Goal: Transaction & Acquisition: Purchase product/service

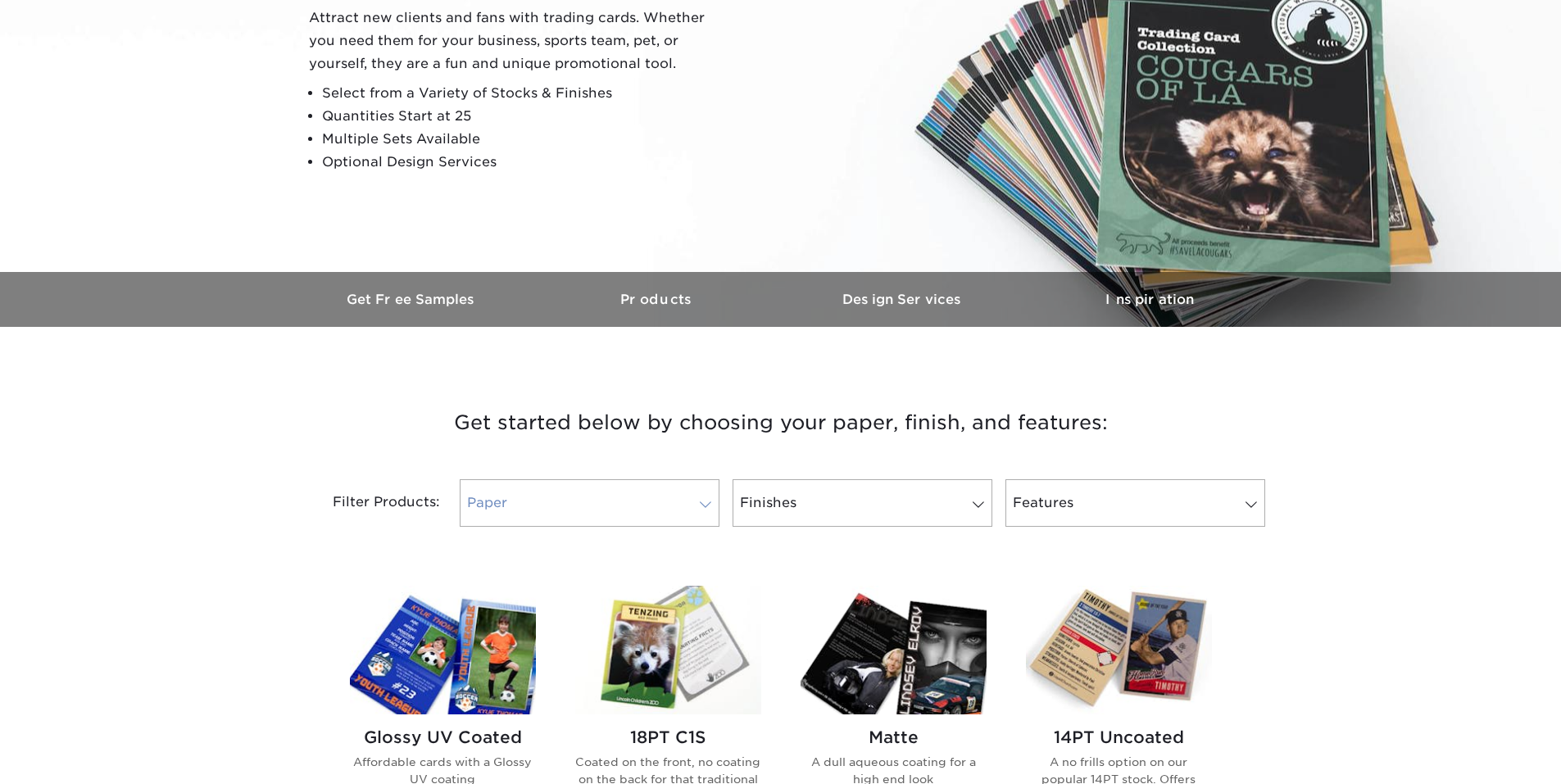
scroll to position [246, 0]
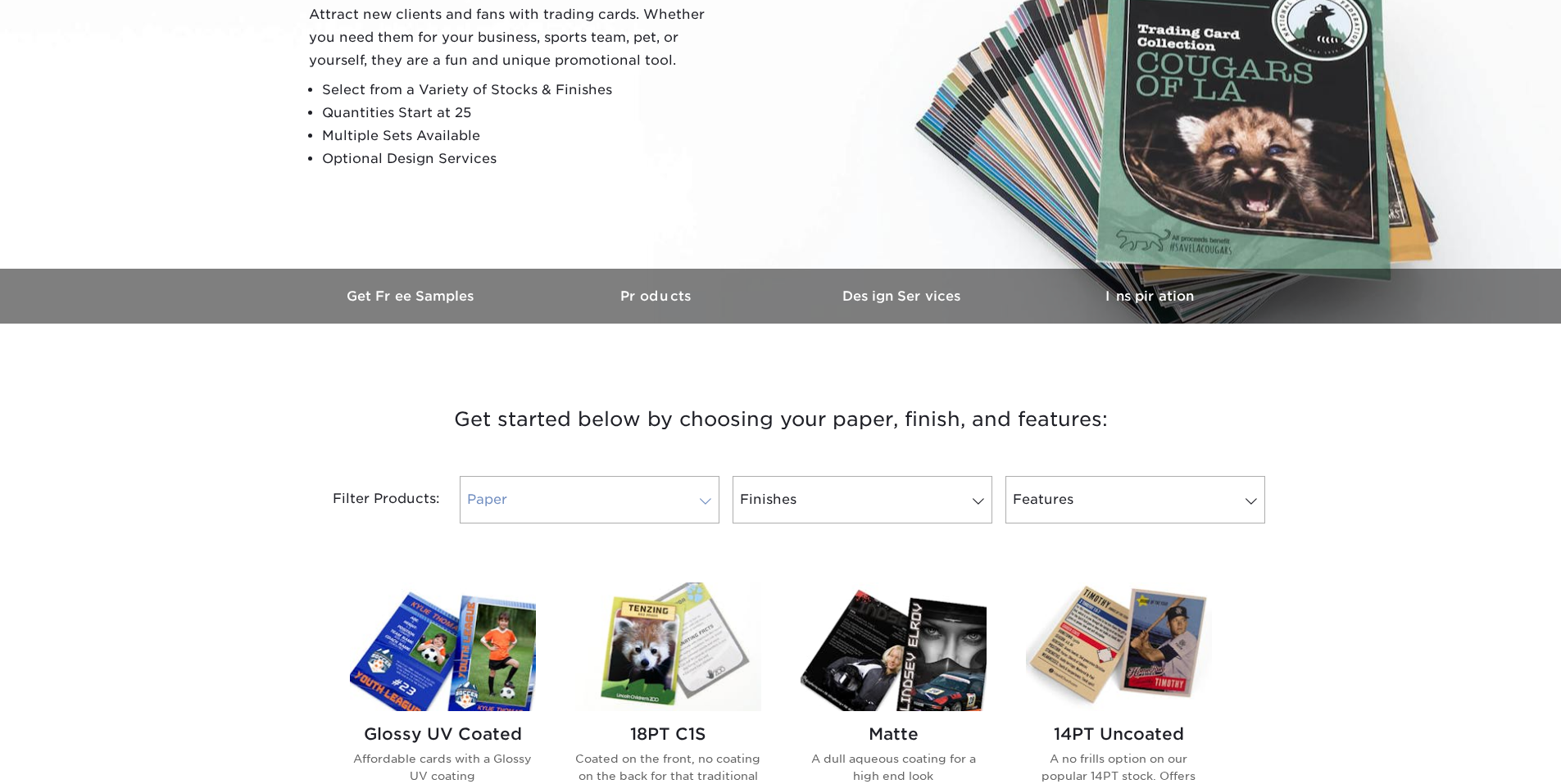
click at [630, 485] on link "Paper" at bounding box center [590, 500] width 260 height 48
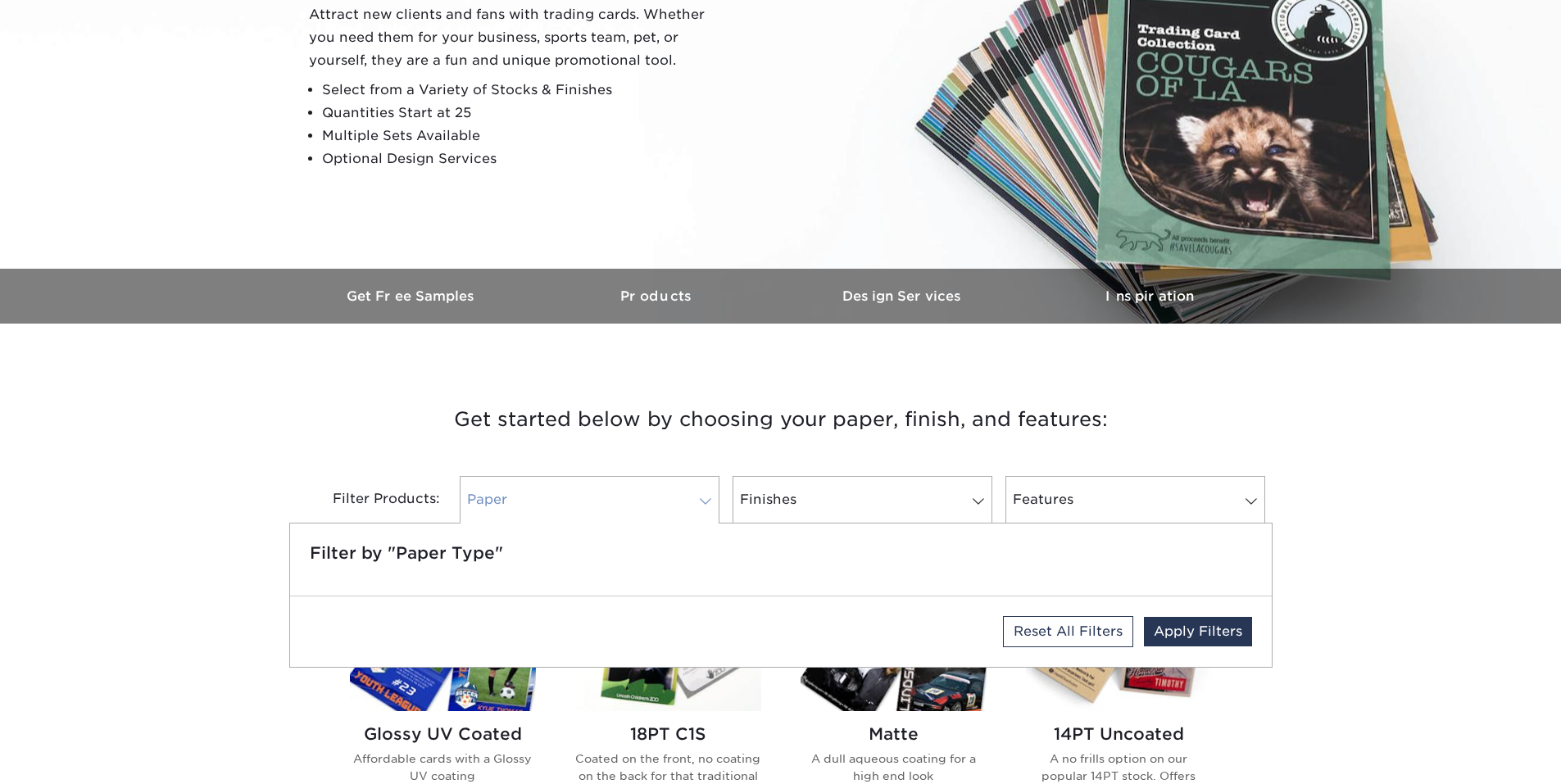
click at [630, 485] on link "Paper" at bounding box center [590, 500] width 260 height 48
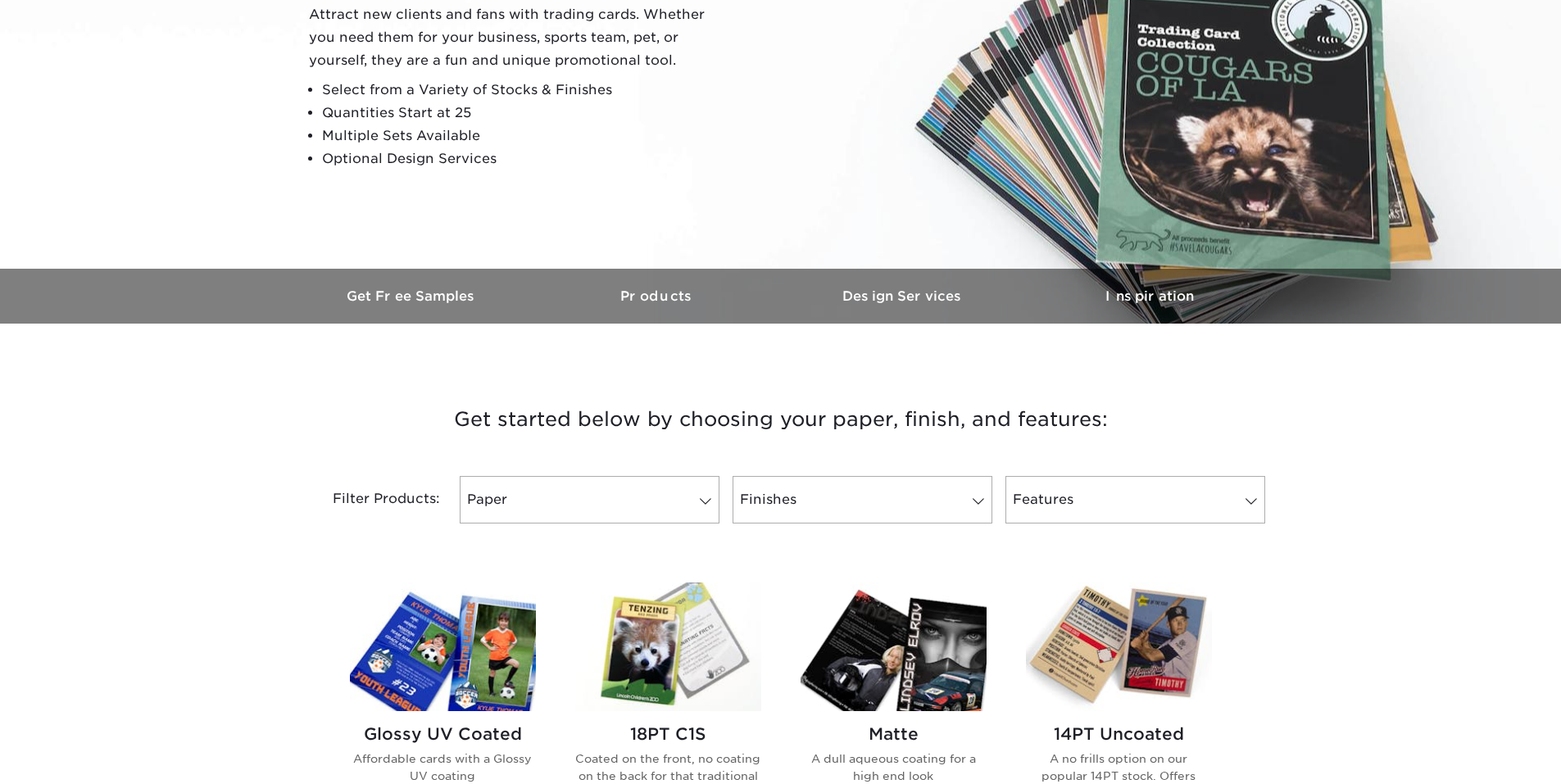
click at [847, 376] on div "Get started below by choosing your paper, finish, and features: Filtered Matche…" at bounding box center [780, 463] width 984 height 200
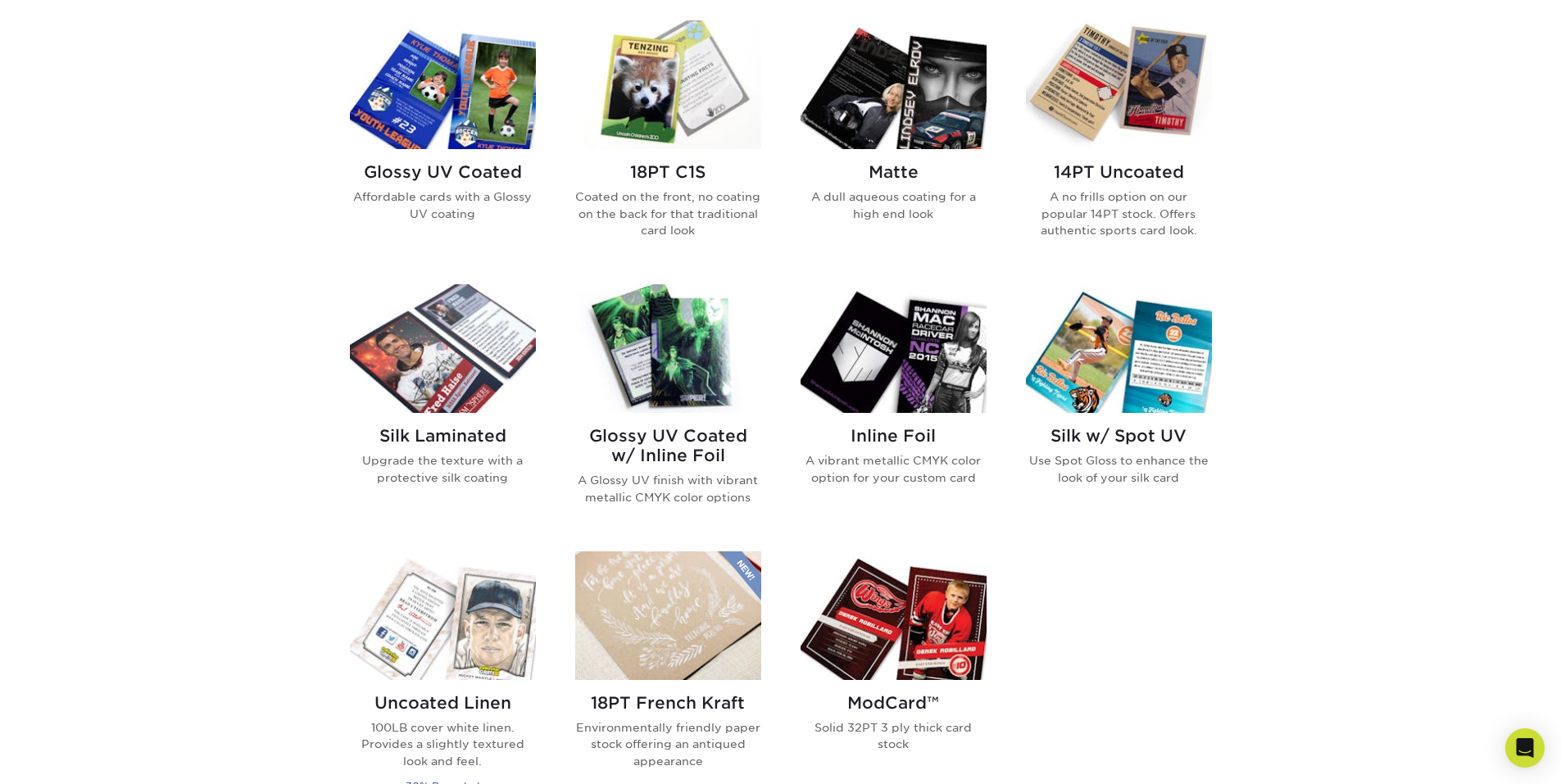
scroll to position [573, 0]
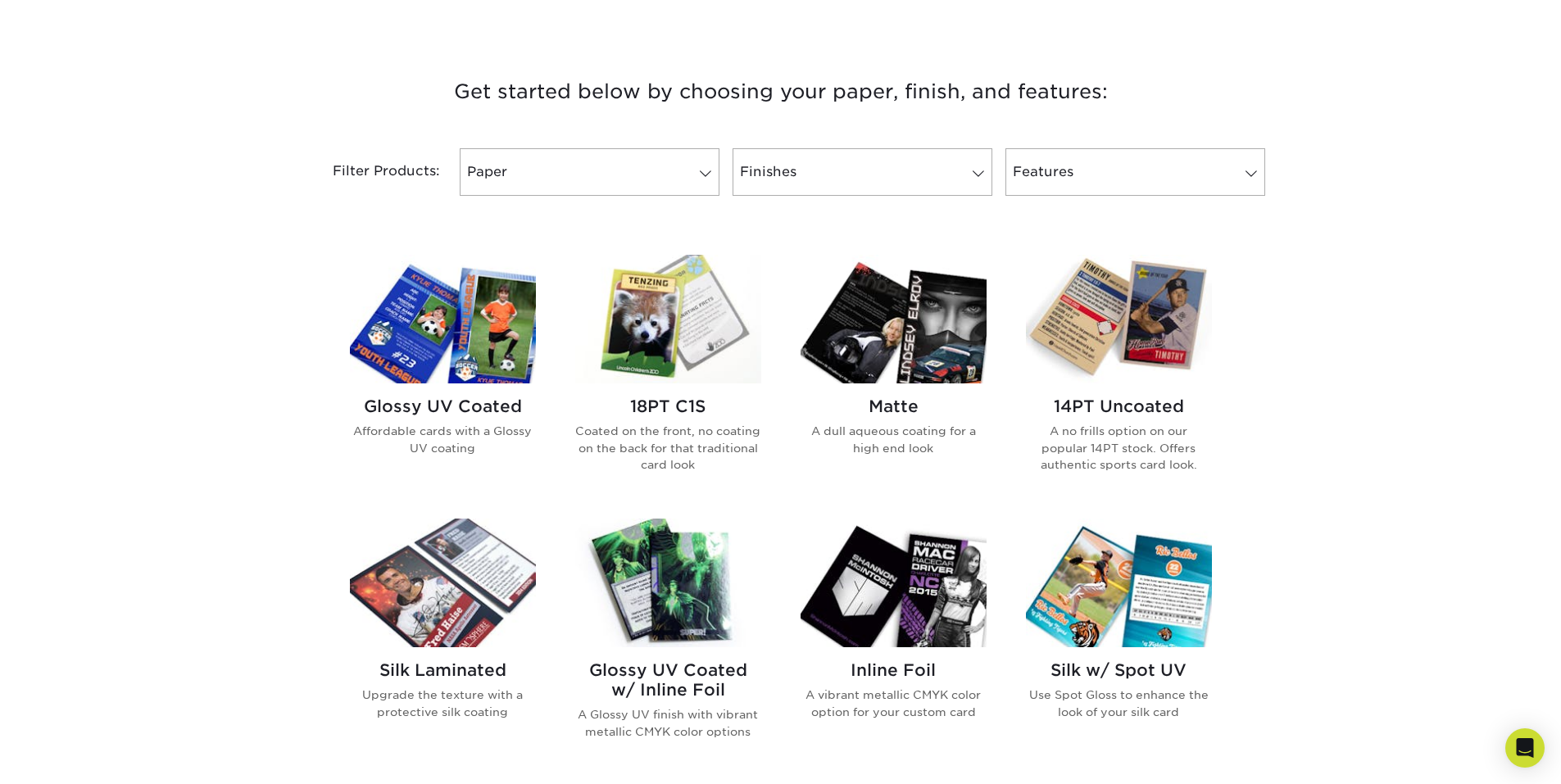
click at [689, 416] on h2 "18PT C1S" at bounding box center [668, 406] width 186 height 20
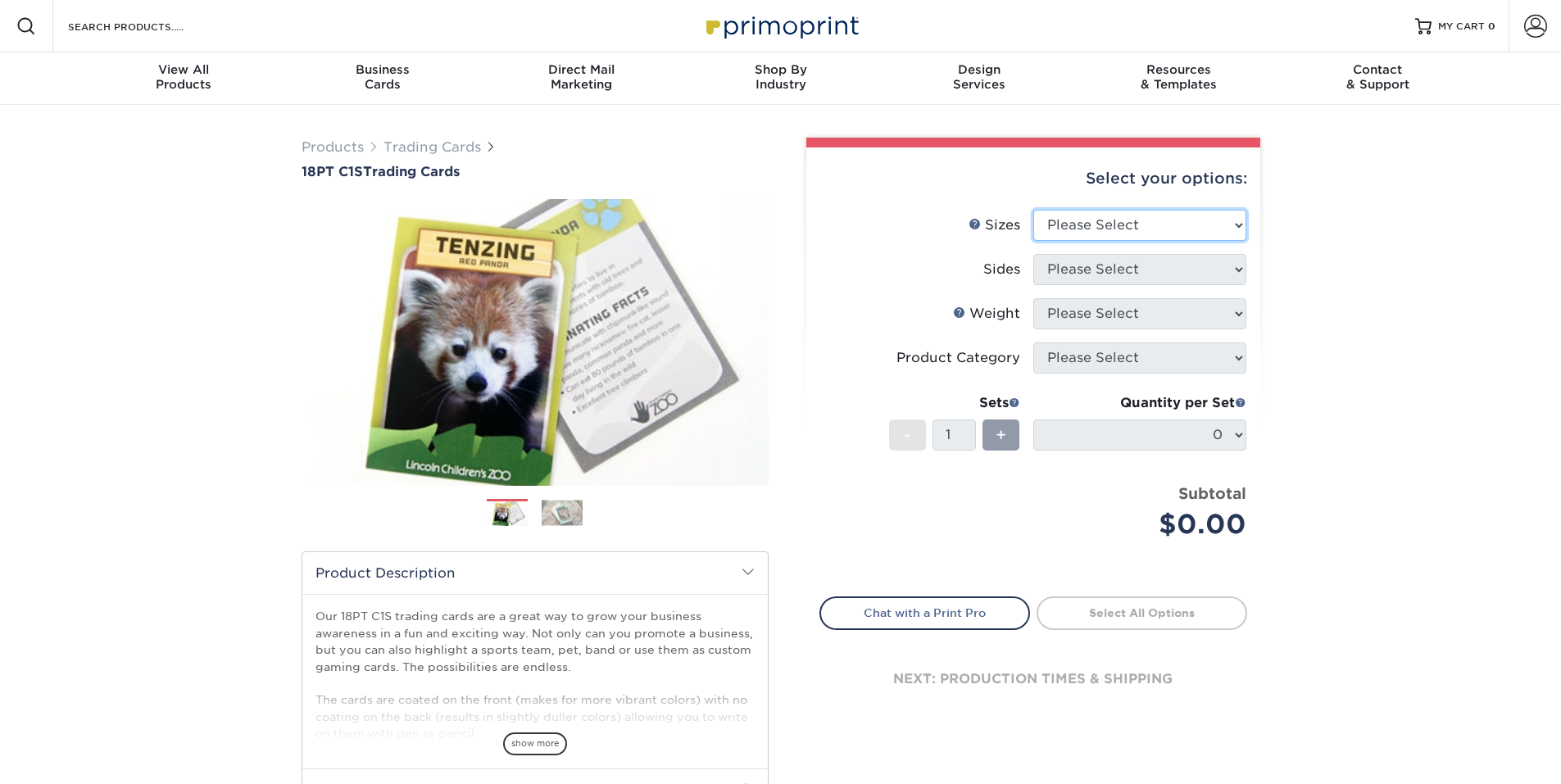
click at [1097, 219] on select "Please Select 2.5" x 3.5"" at bounding box center [1140, 225] width 213 height 31
select select "2.50x3.50"
click at [1033, 210] on select "Please Select 2.5" x 3.5"" at bounding box center [1140, 225] width 213 height 31
click at [1099, 272] on select "Please Select Print Both Sides Print Front Only" at bounding box center [1140, 269] width 213 height 31
select select "32d3c223-f82c-492b-b915-ba065a00862f"
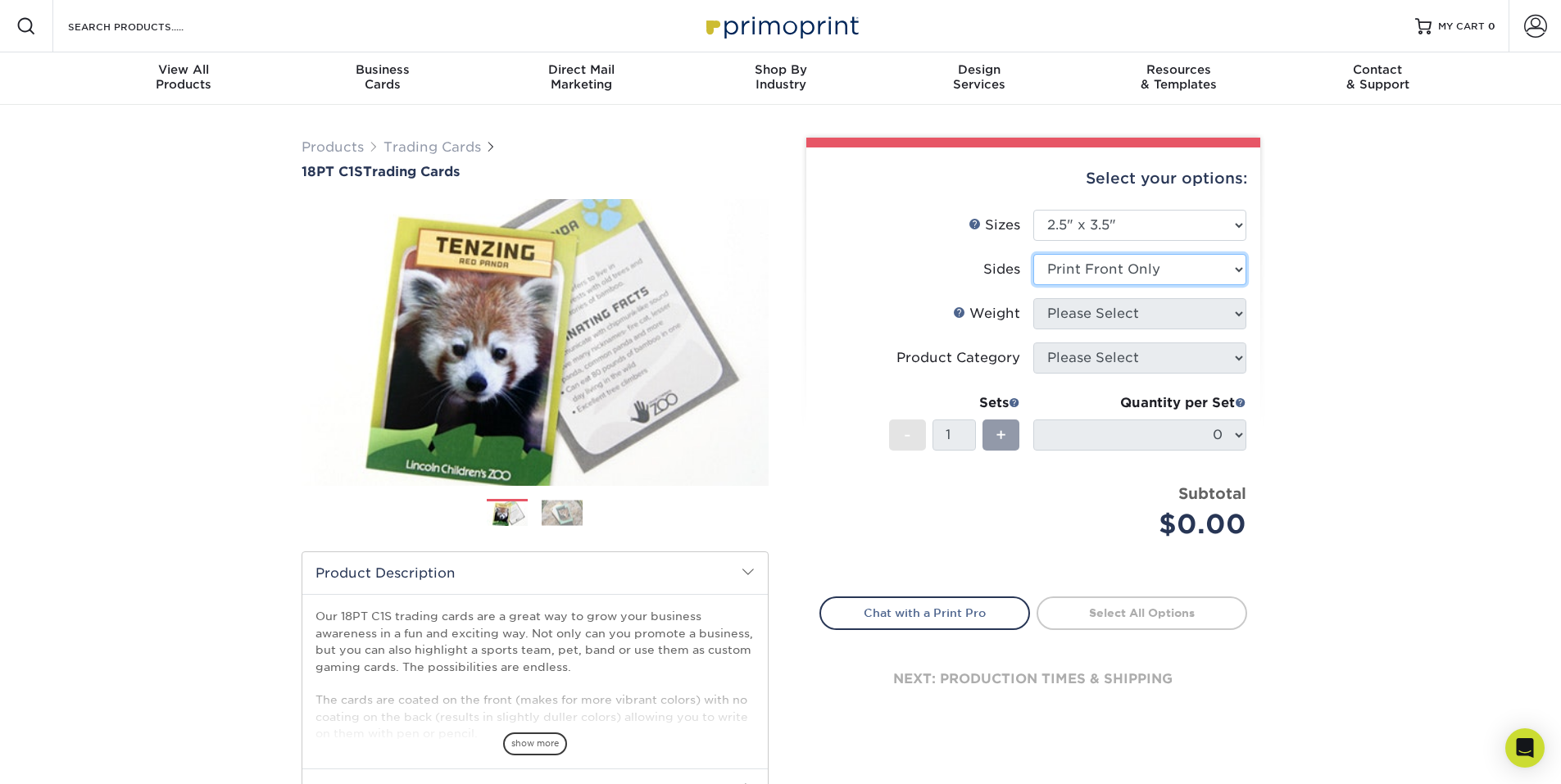
click at [1033, 254] on select "Please Select Print Both Sides Print Front Only" at bounding box center [1140, 269] width 213 height 31
click at [1122, 318] on select "Please Select 18PT C1S" at bounding box center [1140, 313] width 213 height 31
select select "18PTC1S"
click at [1033, 298] on select "Please Select 18PT C1S" at bounding box center [1140, 313] width 213 height 31
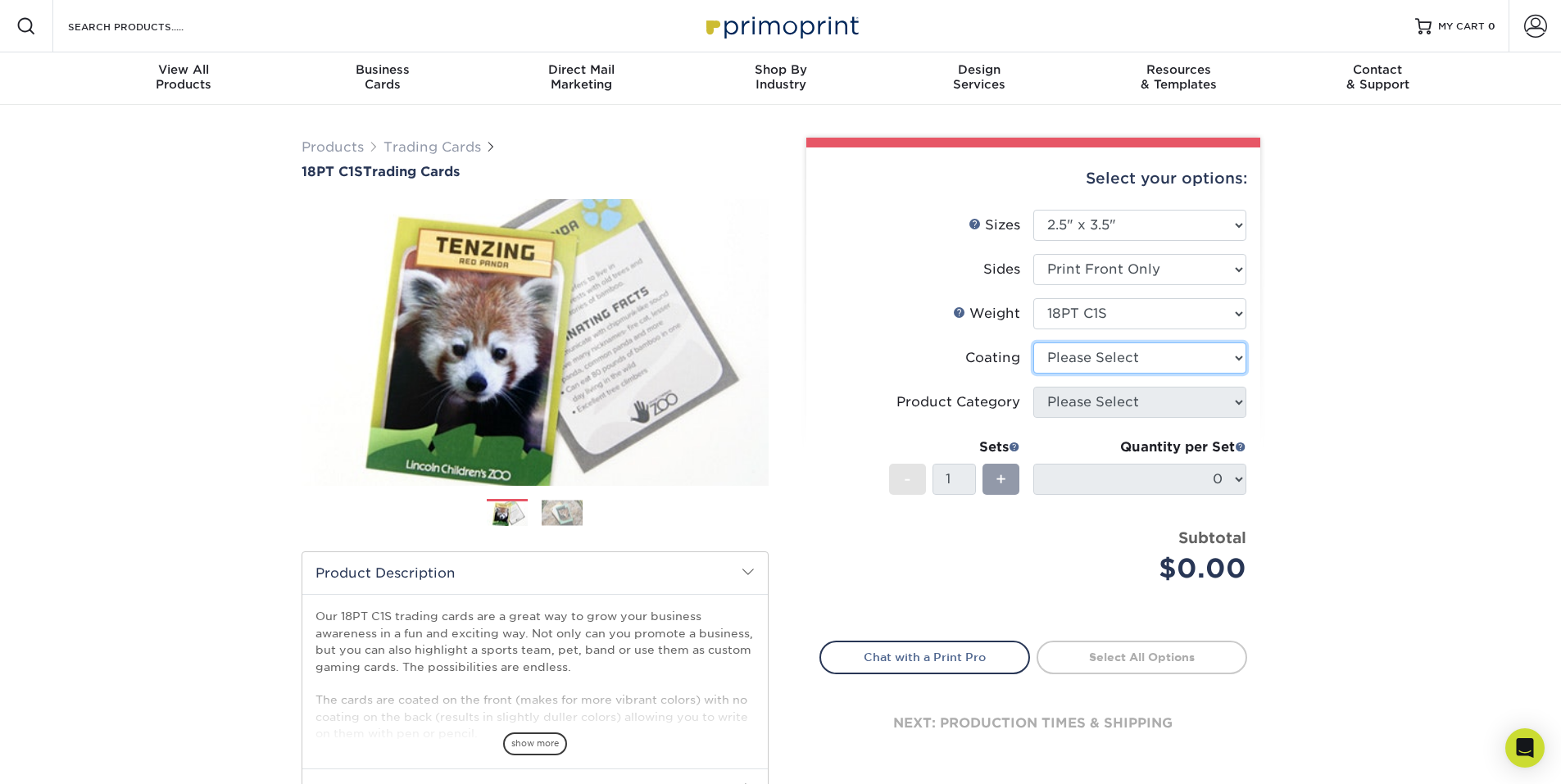
click at [1116, 357] on select at bounding box center [1140, 357] width 213 height 31
select select "3e7618de-abca-4bda-9f97-8b9129e913d8"
click at [1033, 342] on select at bounding box center [1140, 357] width 213 height 31
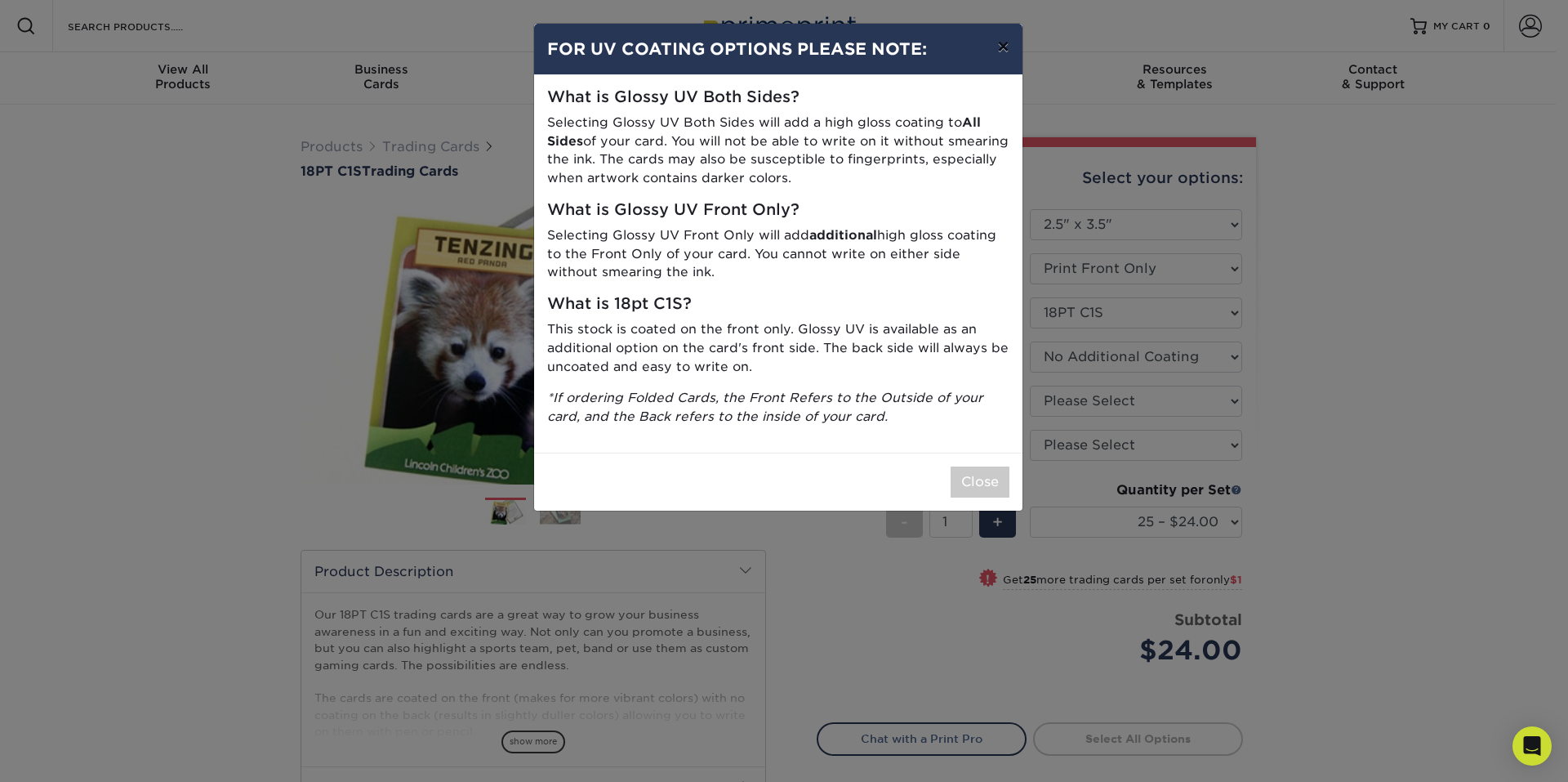
click at [1003, 43] on button "×" at bounding box center [1003, 46] width 37 height 46
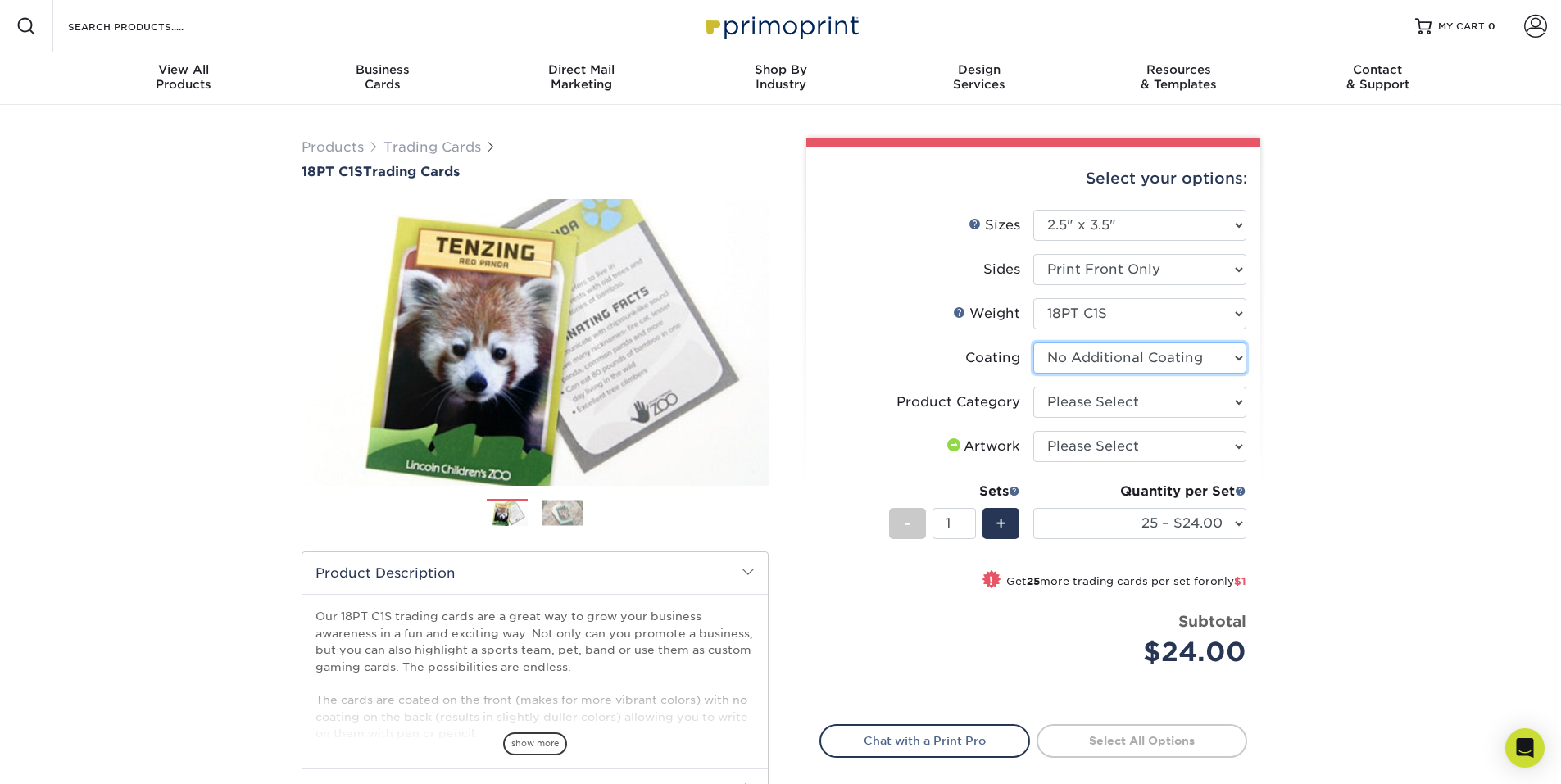
click at [1103, 361] on select at bounding box center [1140, 357] width 213 height 31
click at [1033, 342] on select at bounding box center [1140, 357] width 213 height 31
click at [1376, 365] on div "Products Trading Cards 18PT C1S Trading Cards Previous Next show more" at bounding box center [780, 533] width 1561 height 858
click at [1164, 410] on select "Please Select Trading Cards" at bounding box center [1140, 401] width 213 height 31
select select "c2f9bce9-36c2-409d-b101-c29d9d031e18"
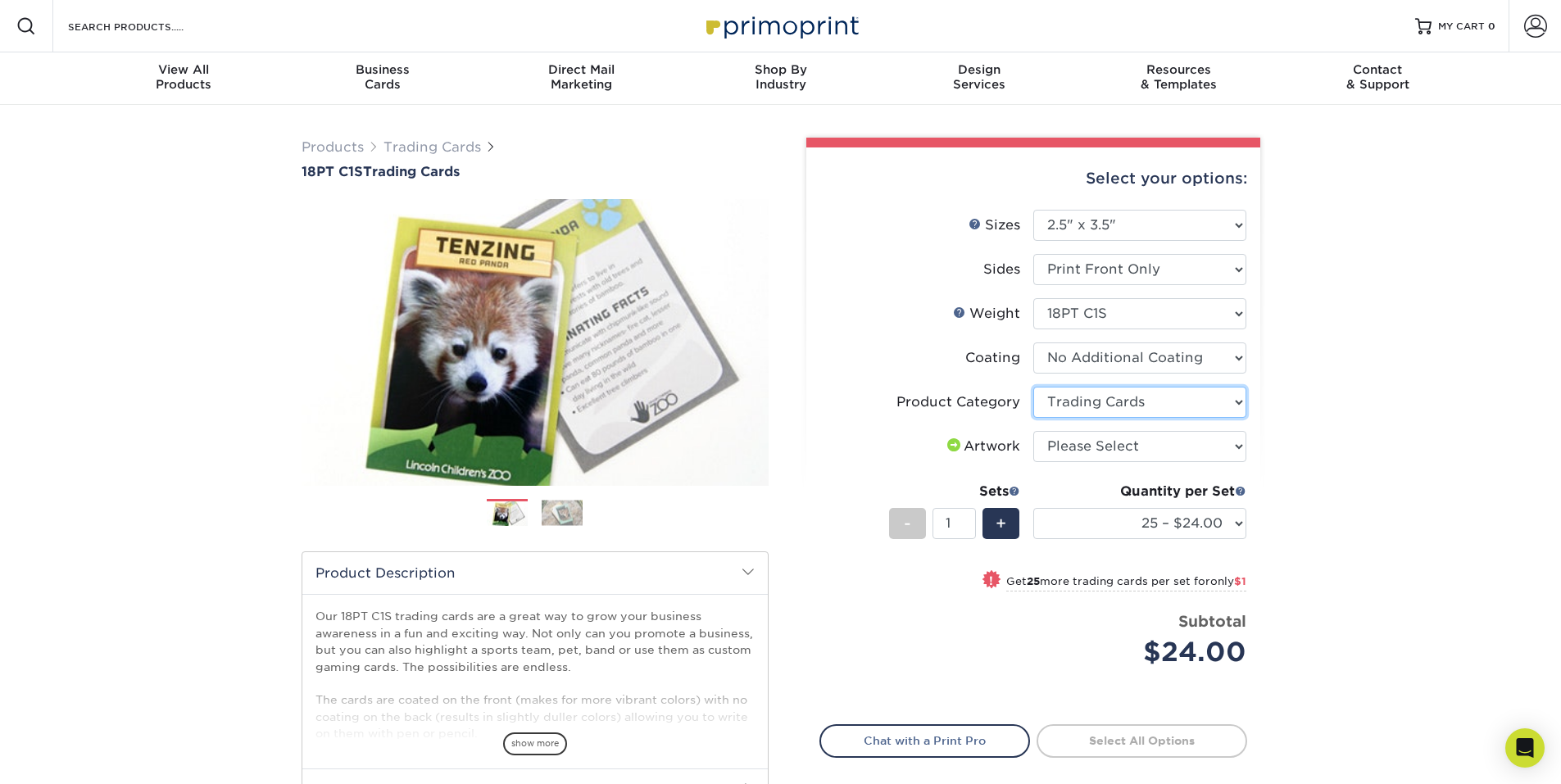
click at [1033, 386] on select "Please Select Trading Cards" at bounding box center [1140, 401] width 213 height 31
click at [1135, 446] on select "Please Select I will upload files I need a design - $100" at bounding box center [1140, 446] width 213 height 31
select select "upload"
click at [1033, 431] on select "Please Select I will upload files I need a design - $100" at bounding box center [1140, 446] width 213 height 31
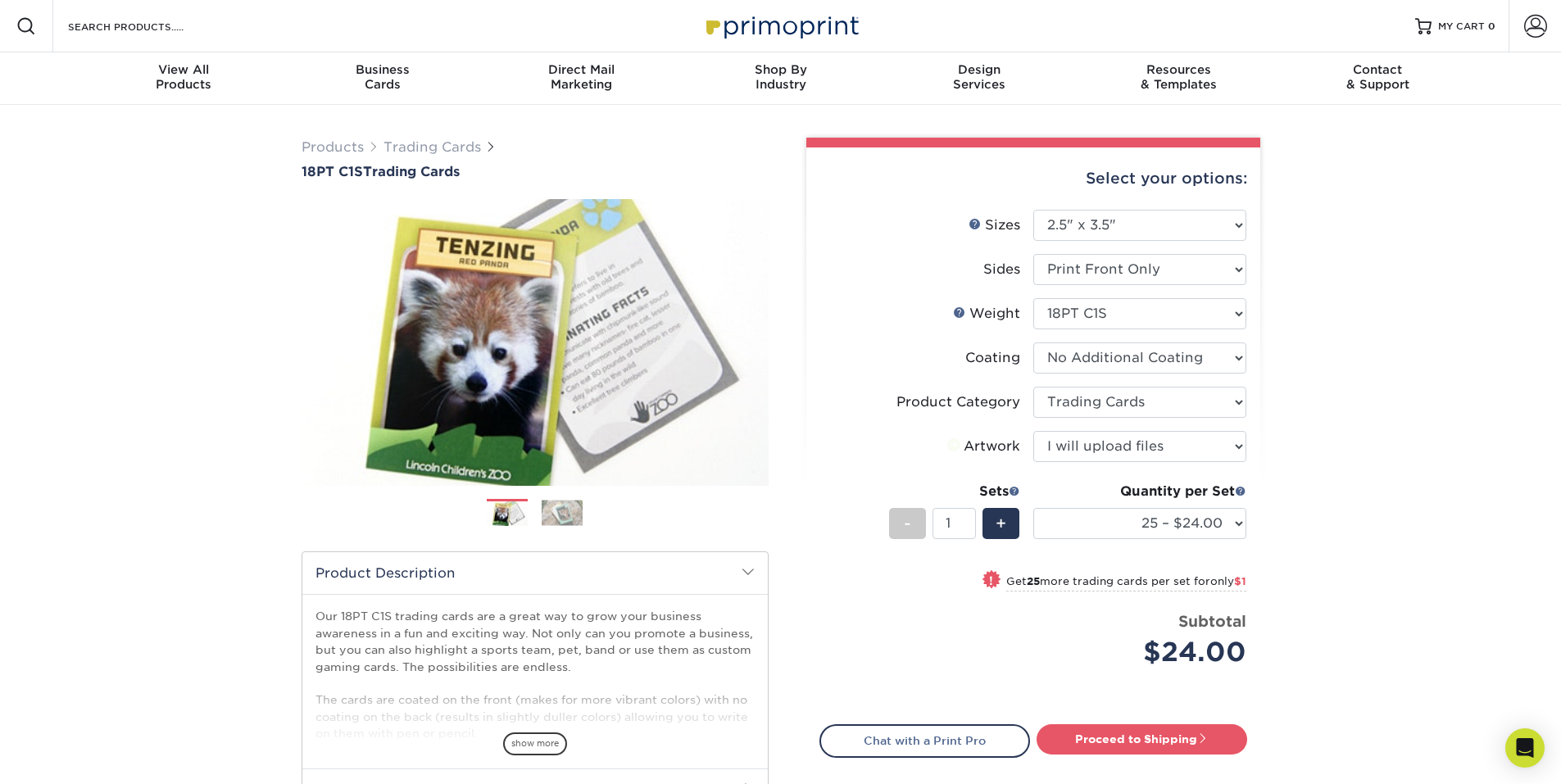
click at [905, 356] on label "Coating" at bounding box center [926, 357] width 213 height 31
click at [1197, 527] on select "25 – $24.00 50 – $25.00 75 – $25.00 100 – $35.00 250 – $45.00 500 – $55.00 1000…" at bounding box center [1140, 523] width 213 height 31
select select "1000 – $71.00"
click at [1033, 508] on select "25 – $24.00 50 – $25.00 75 – $25.00 100 – $35.00 250 – $45.00 500 – $55.00 1000…" at bounding box center [1140, 523] width 213 height 31
click at [1341, 523] on div "Products Trading Cards 18PT C1S Trading Cards Previous Next show more" at bounding box center [780, 533] width 1561 height 858
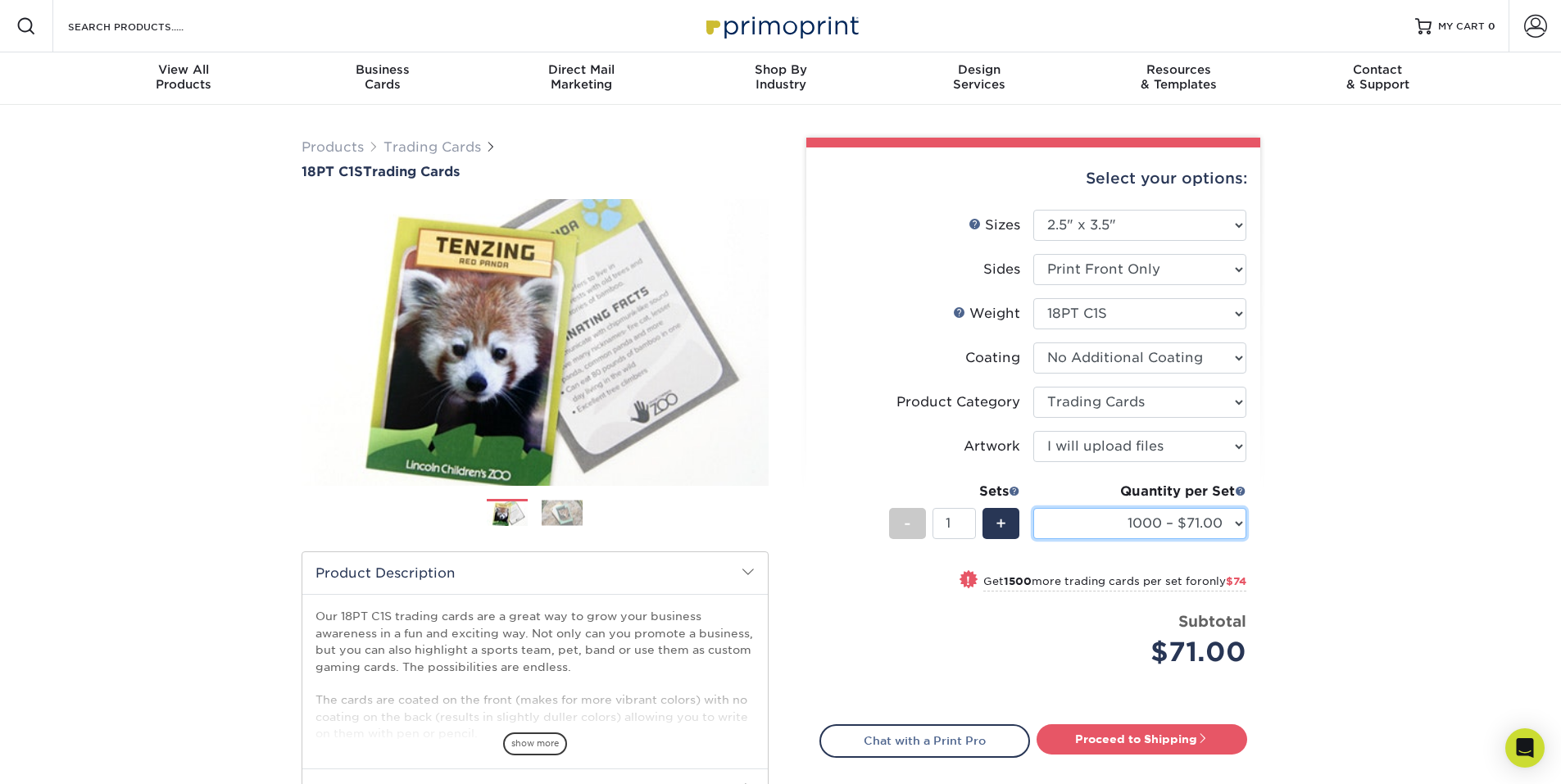
click at [1228, 525] on select "25 – $24.00 50 – $25.00 75 – $25.00 100 – $35.00 250 – $45.00 500 – $55.00 1000…" at bounding box center [1140, 523] width 213 height 31
click at [1353, 418] on div "Products Trading Cards 18PT C1S Trading Cards Previous Next show more" at bounding box center [780, 533] width 1561 height 858
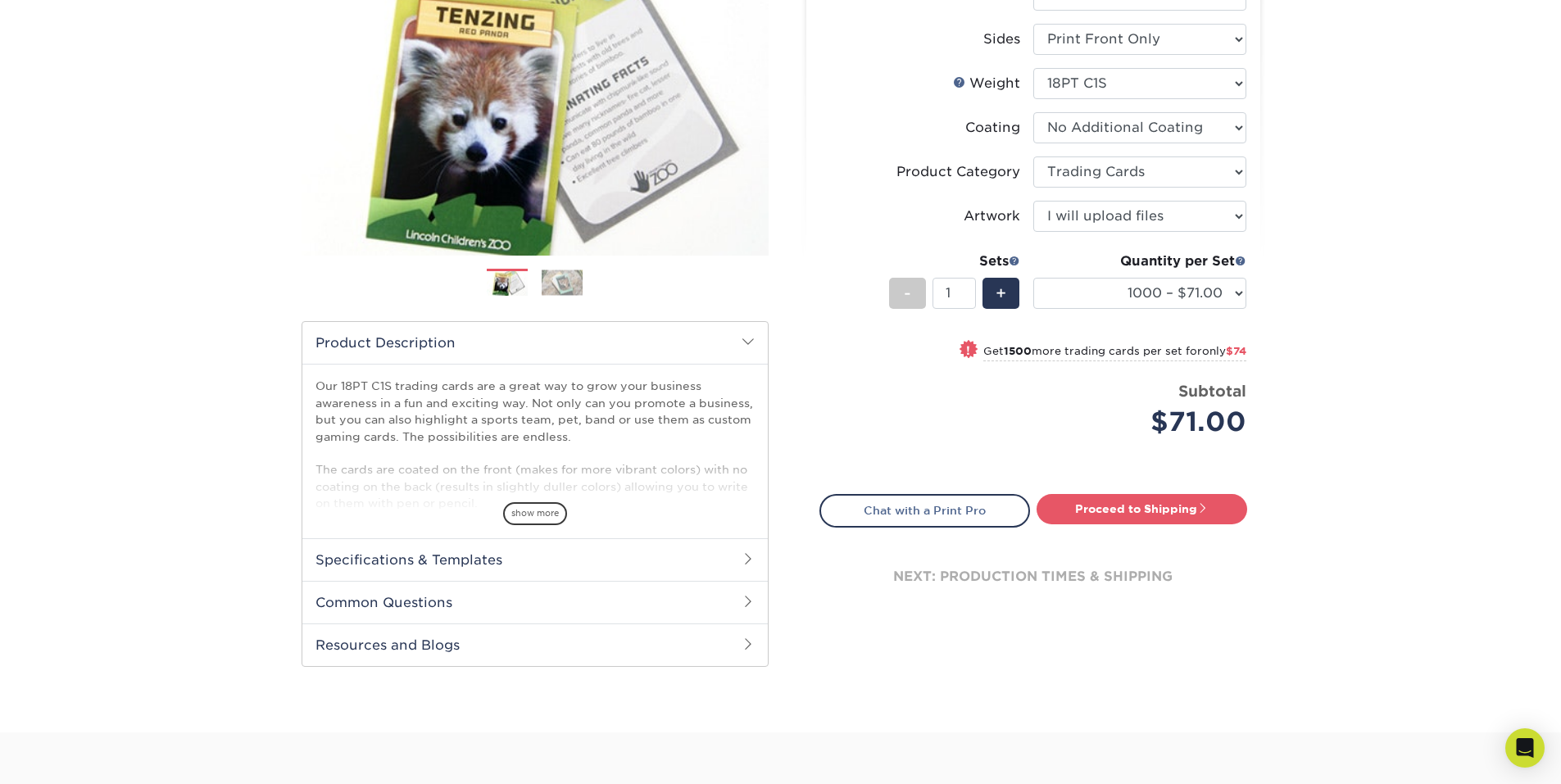
scroll to position [246, 0]
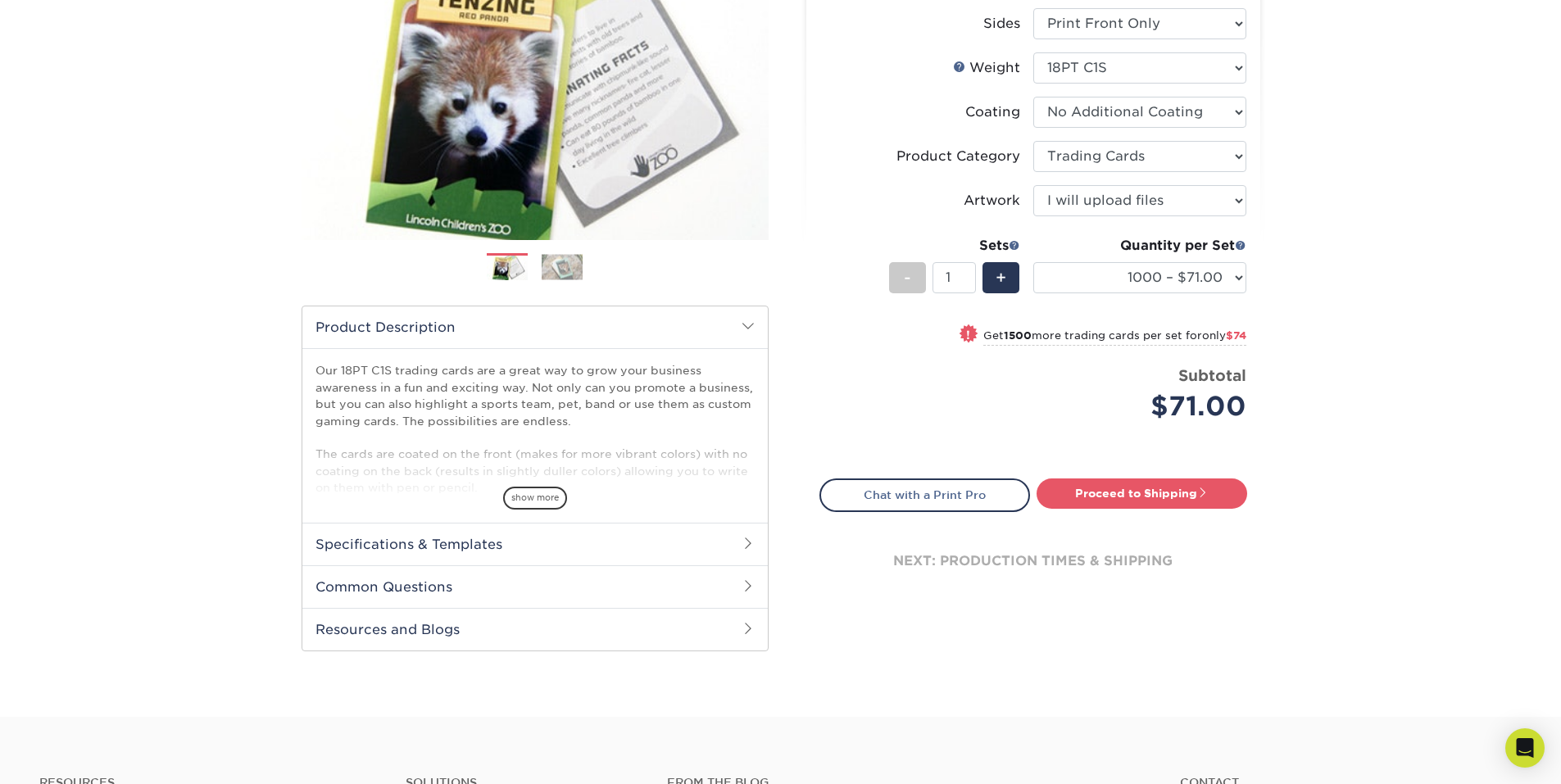
click at [445, 549] on h2 "Specifications & Templates" at bounding box center [534, 544] width 465 height 43
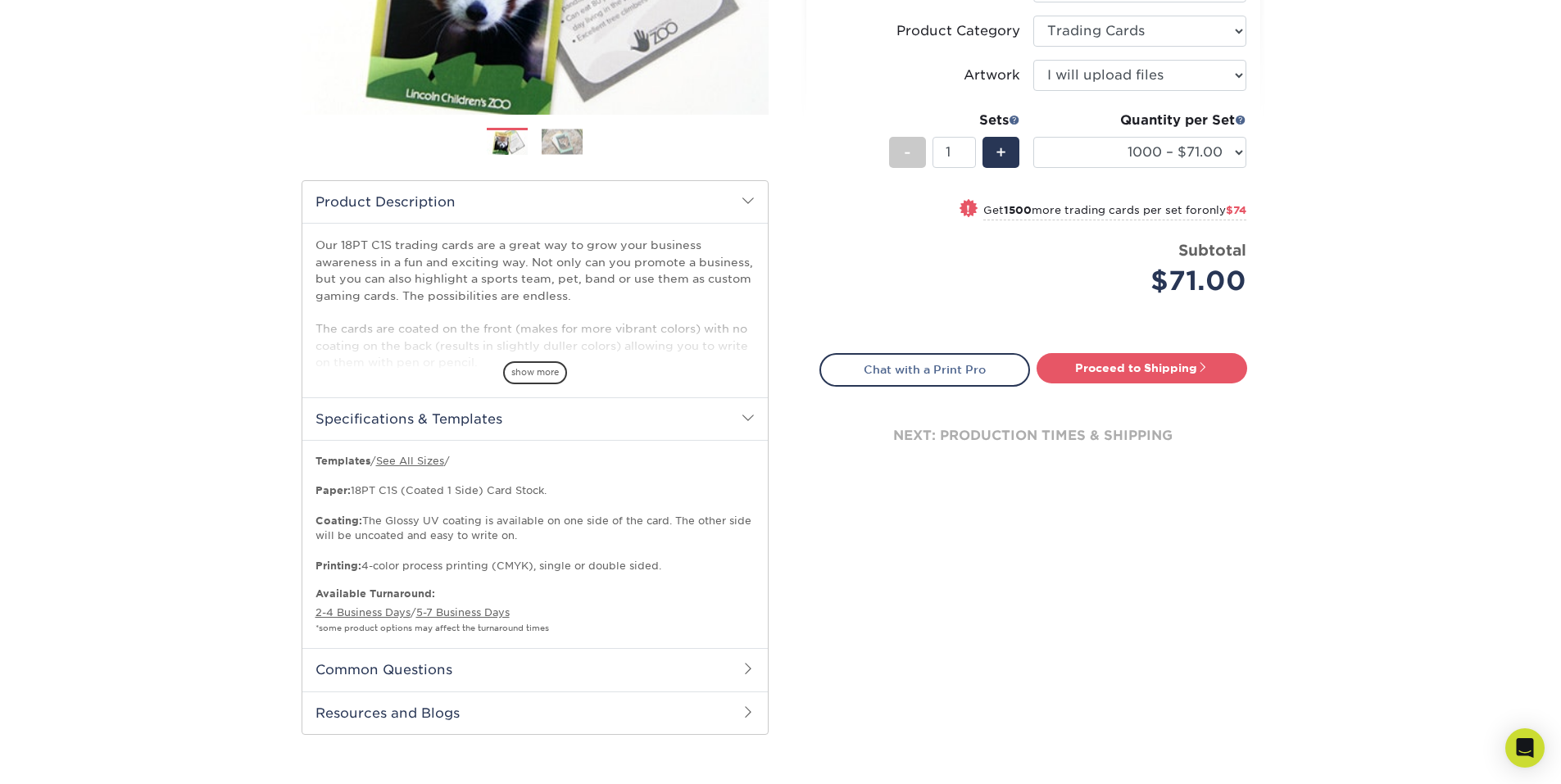
scroll to position [410, 0]
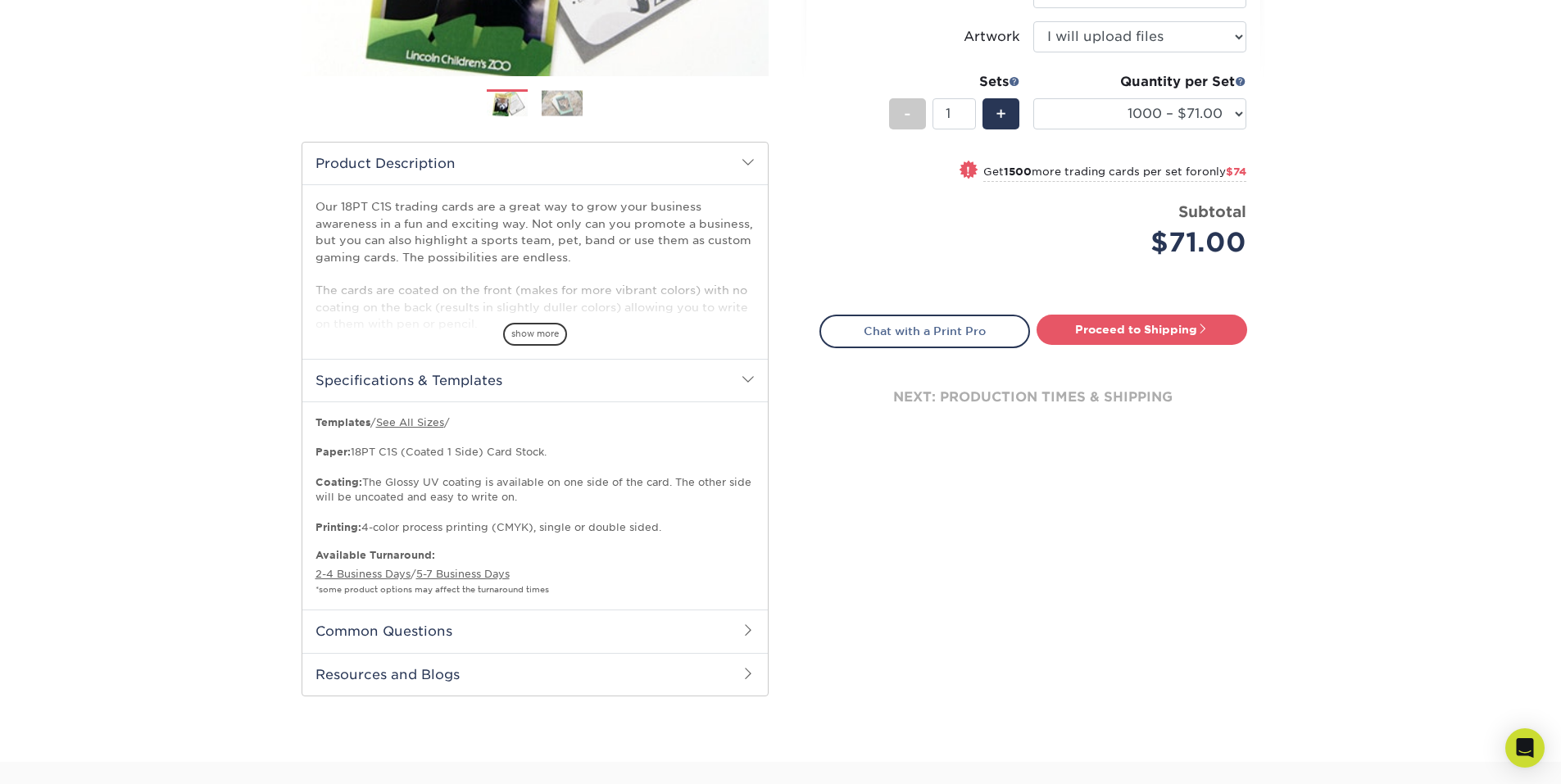
click at [523, 622] on h2 "Common Questions" at bounding box center [534, 631] width 465 height 43
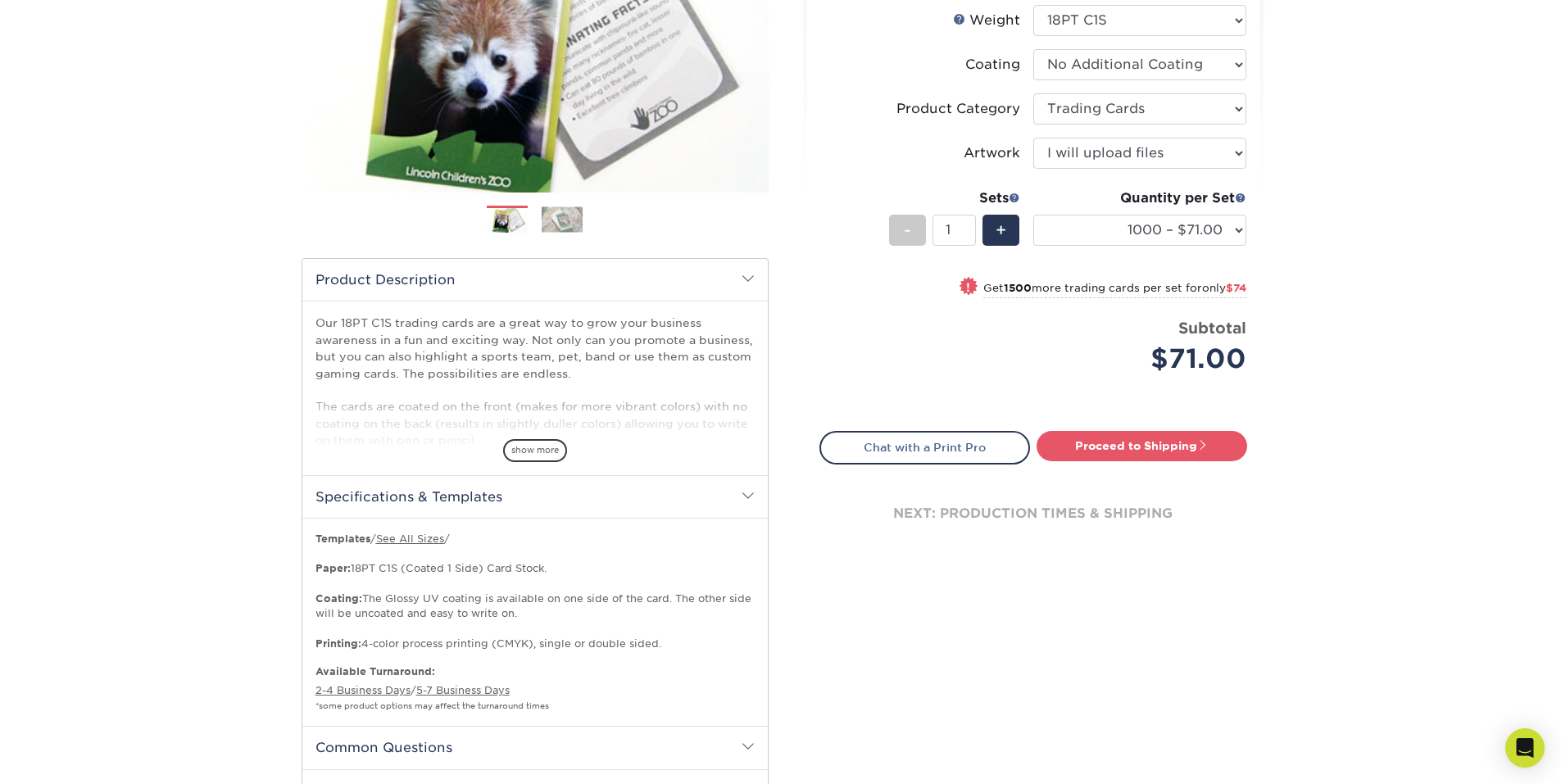
scroll to position [82, 0]
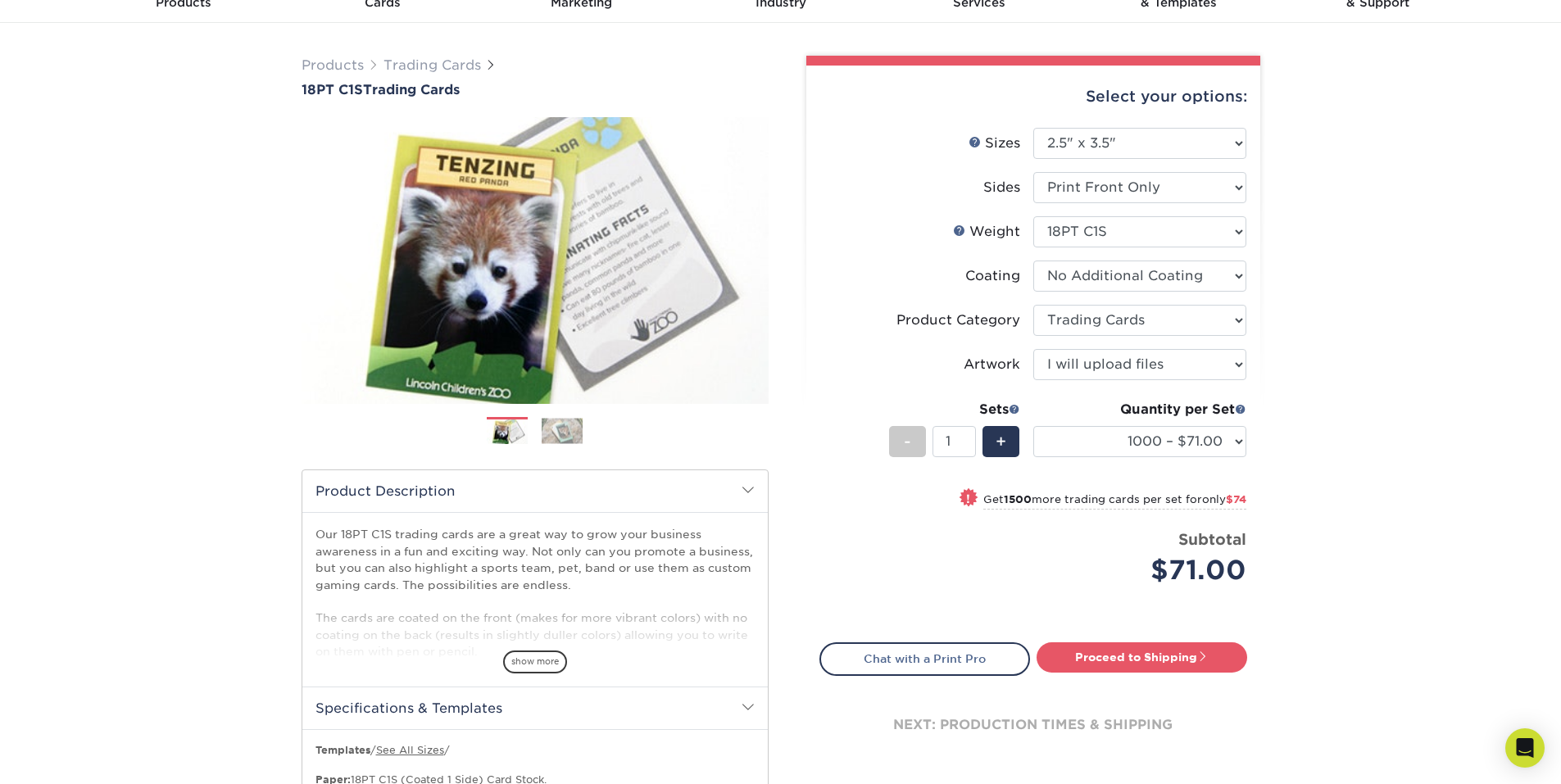
click at [563, 441] on img at bounding box center [562, 430] width 41 height 25
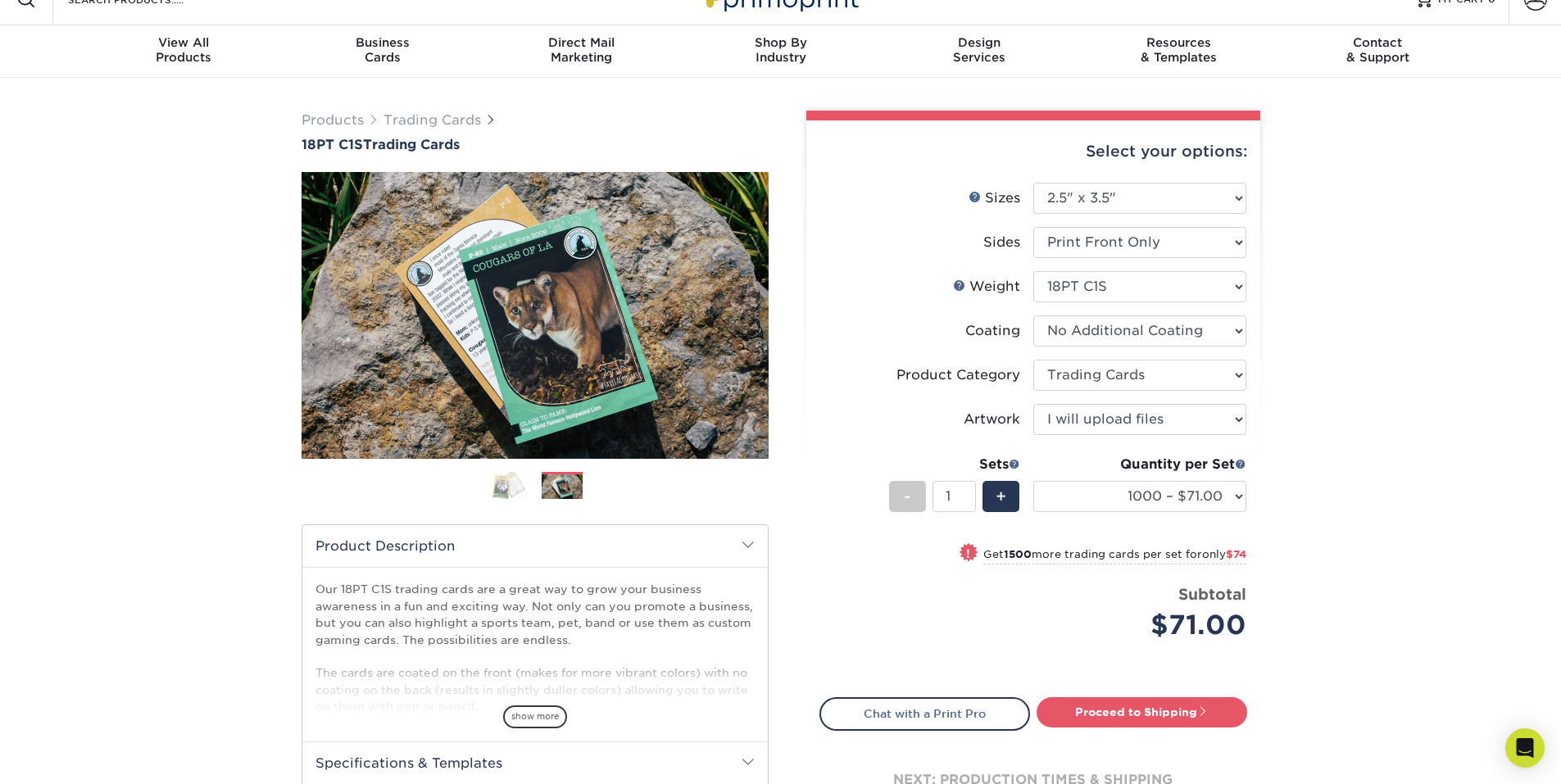
scroll to position [0, 0]
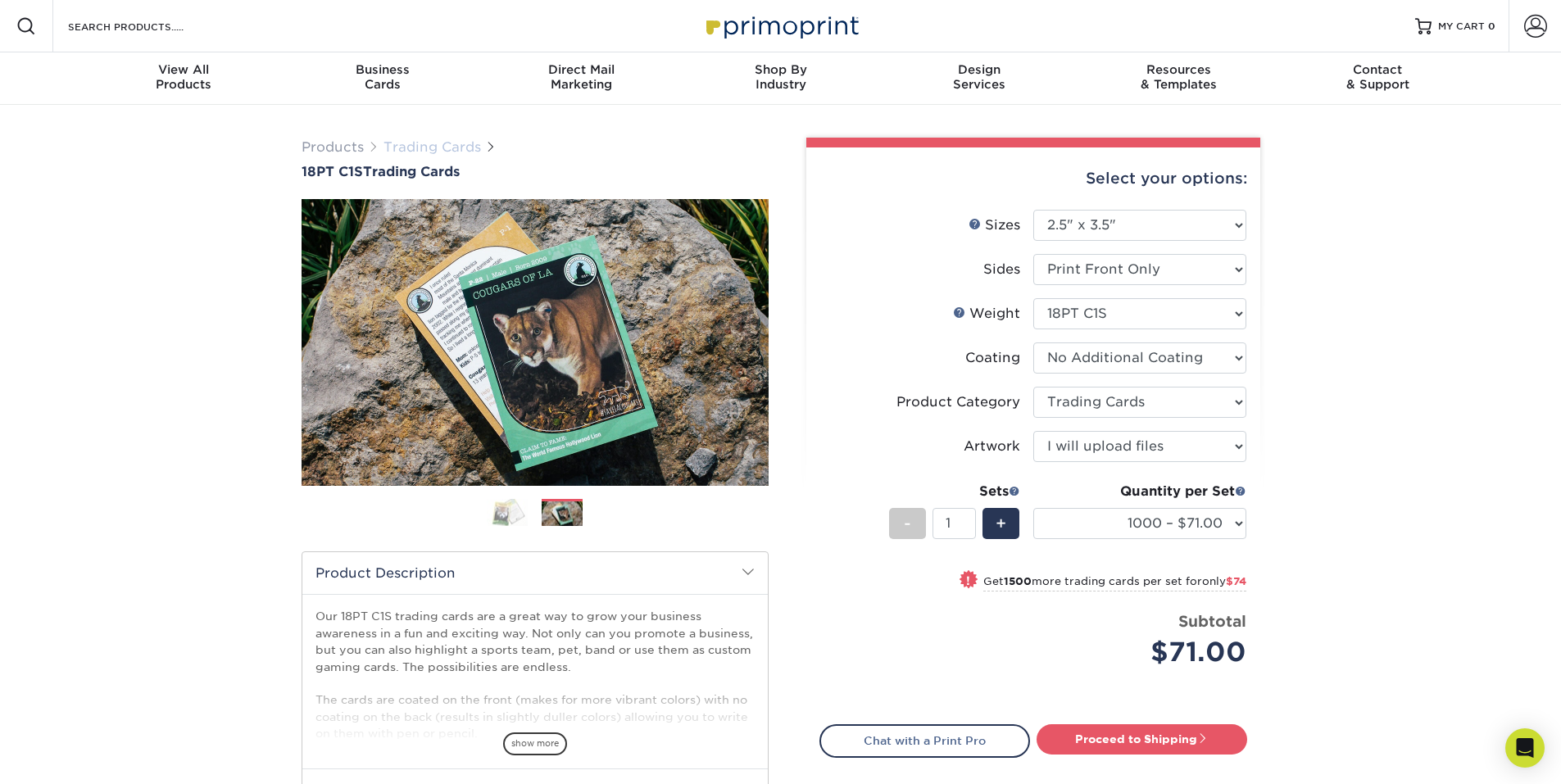
click at [435, 146] on link "Trading Cards" at bounding box center [432, 147] width 97 height 16
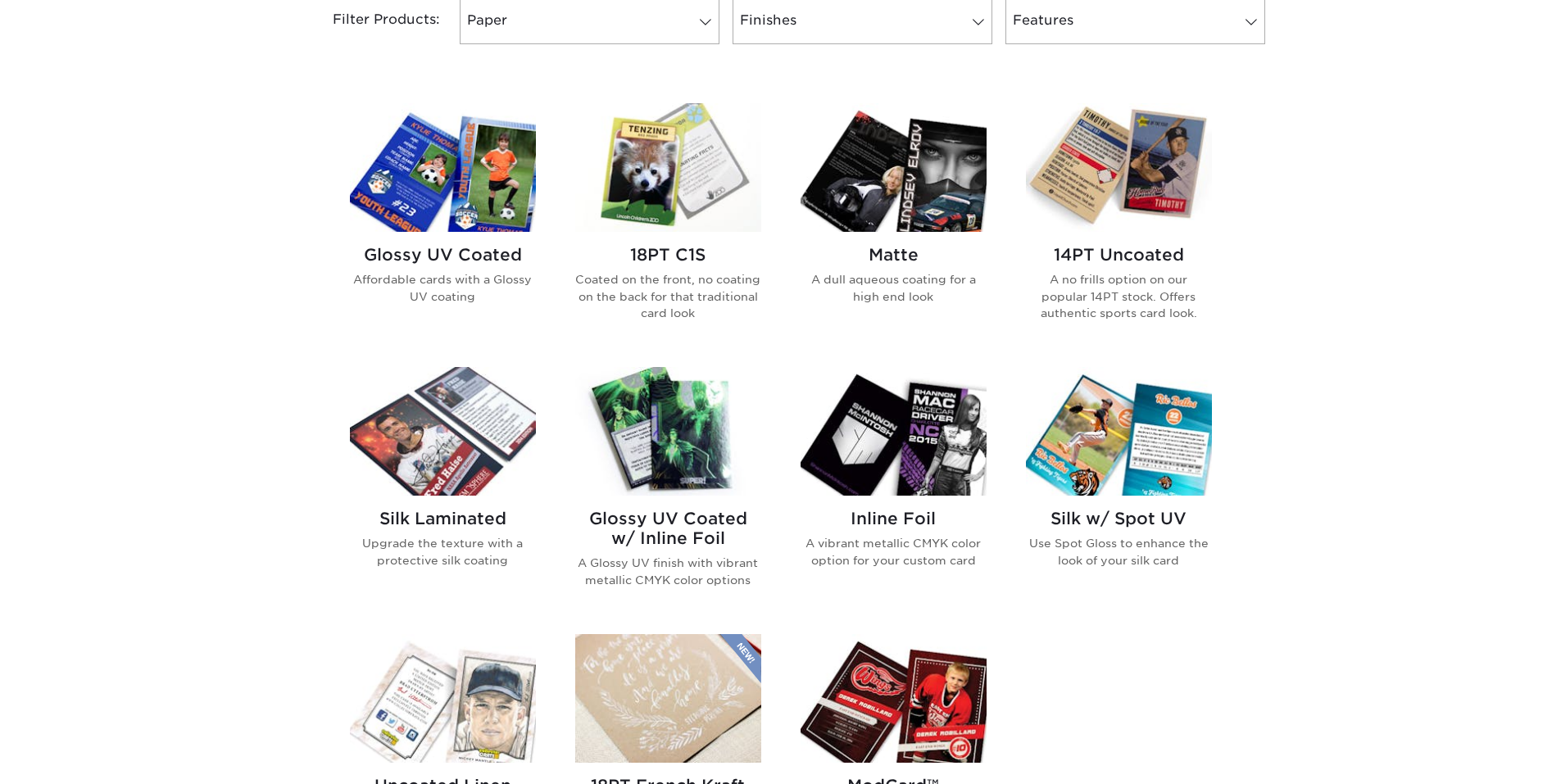
scroll to position [901, 0]
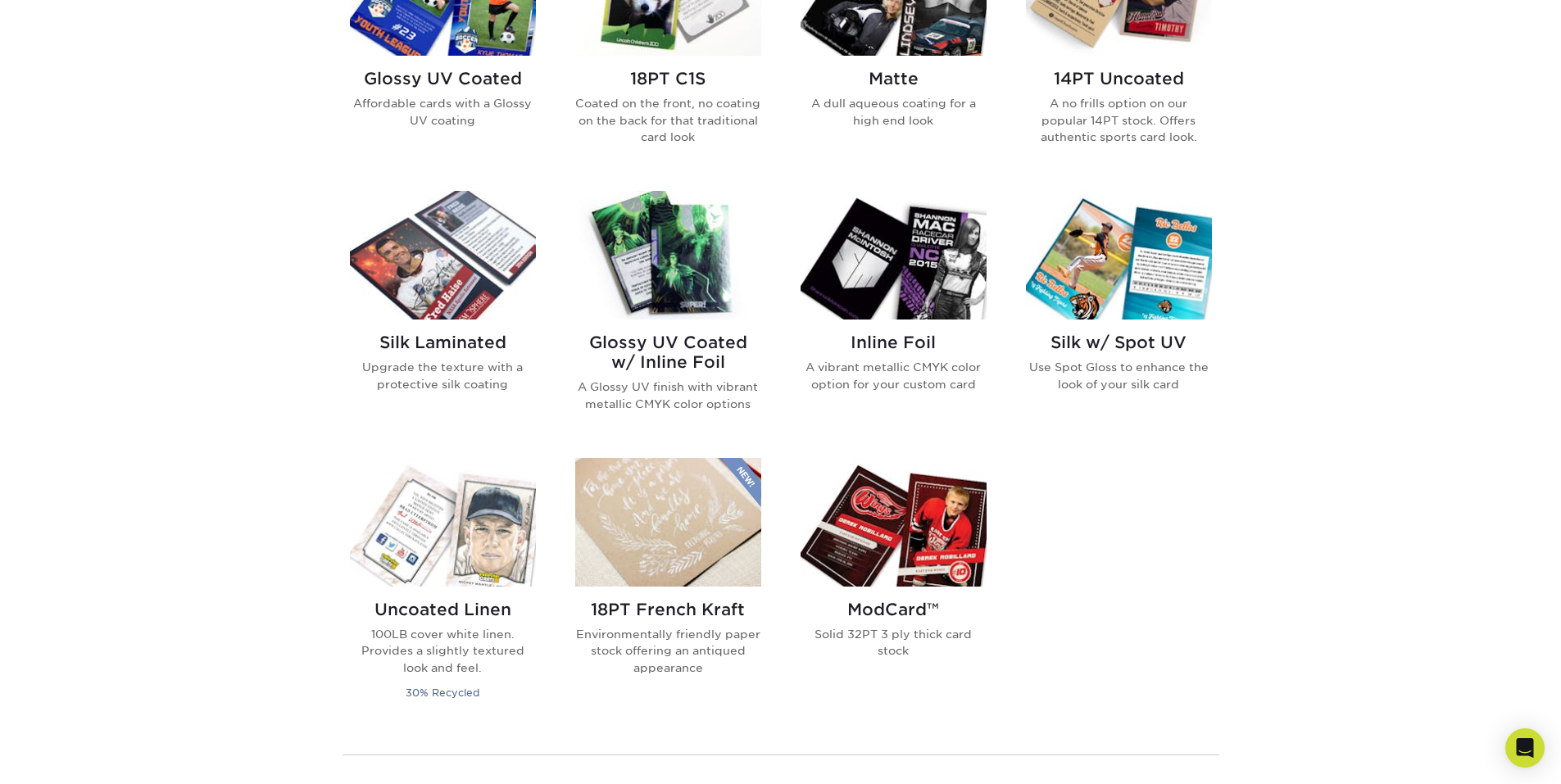
click at [892, 536] on img at bounding box center [893, 521] width 186 height 128
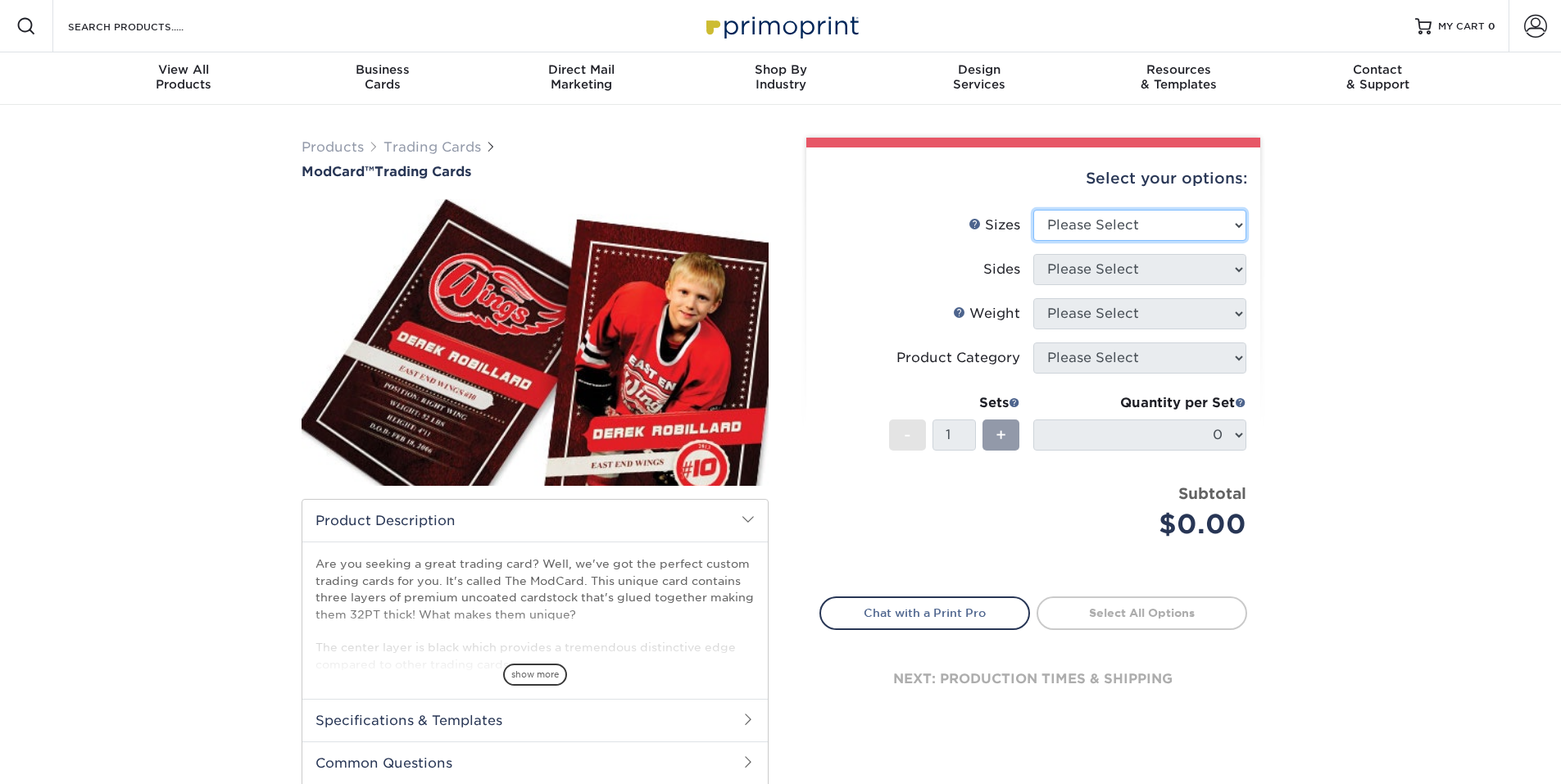
click at [1090, 238] on select "Please Select 2.5" x 3.5"" at bounding box center [1140, 225] width 213 height 31
select select "2.50x3.50"
click at [1033, 210] on select "Please Select 2.5" x 3.5"" at bounding box center [1140, 225] width 213 height 31
click at [1089, 269] on select "Please Select Print Both Sides Print Front Only" at bounding box center [1140, 269] width 213 height 31
select select "32d3c223-f82c-492b-b915-ba065a00862f"
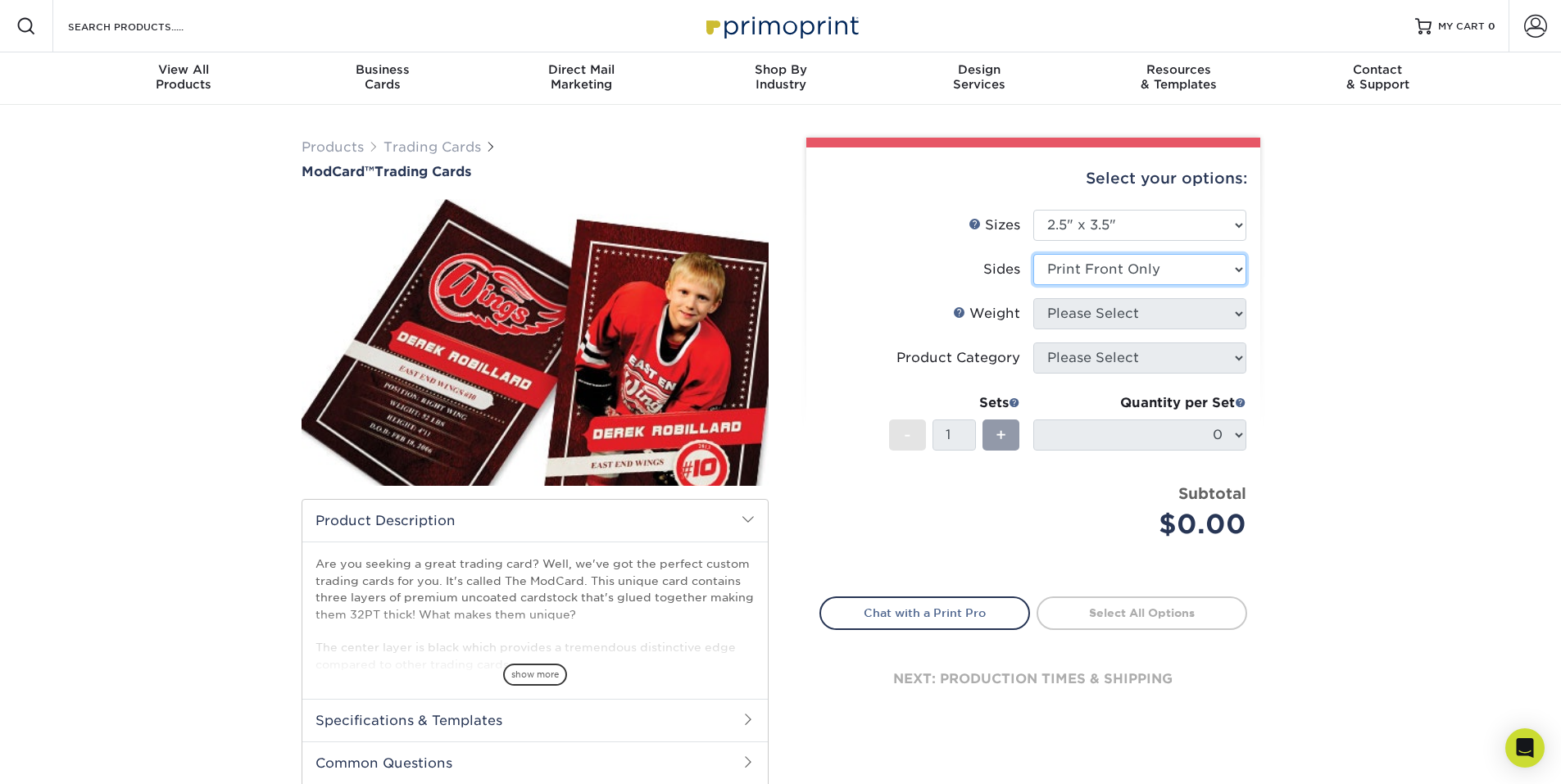
click at [1033, 254] on select "Please Select Print Both Sides Print Front Only" at bounding box center [1140, 269] width 213 height 31
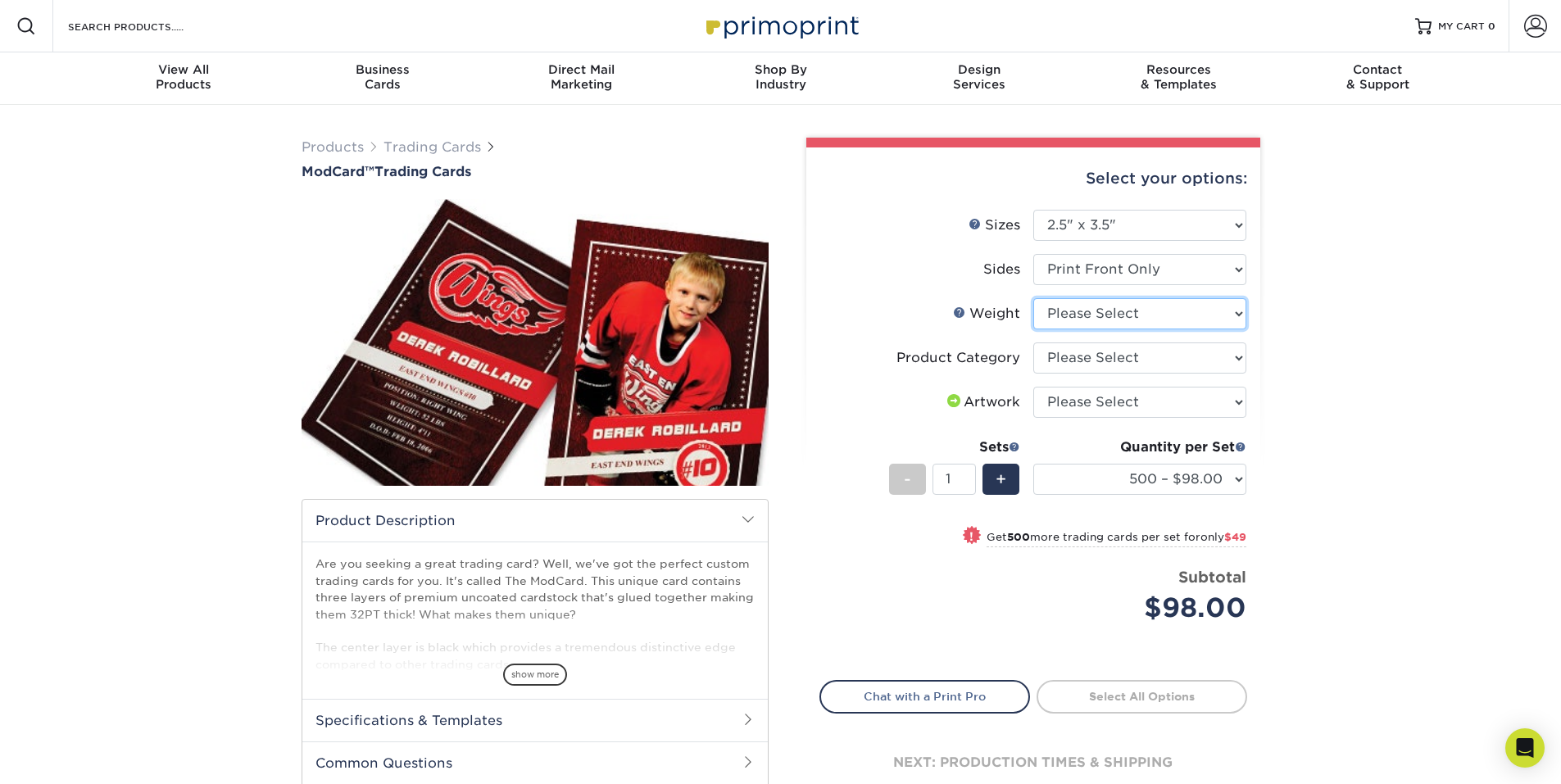
click at [1113, 309] on select "Please Select 32PTUCBLK" at bounding box center [1140, 313] width 213 height 31
select select "32PTUCBLK"
click at [1033, 298] on select "Please Select 32PTUCBLK" at bounding box center [1140, 313] width 213 height 31
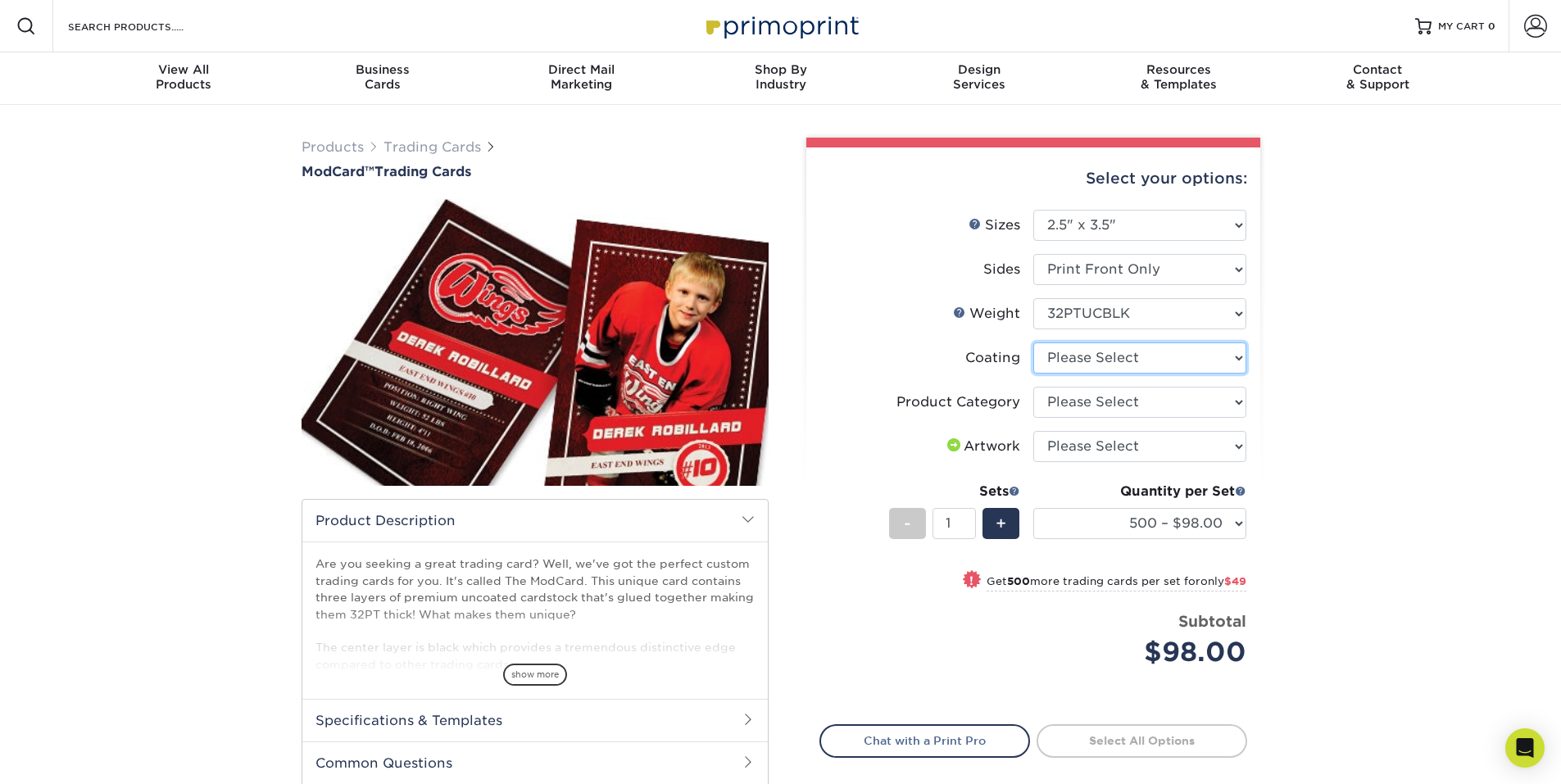
click at [1115, 363] on select at bounding box center [1140, 357] width 213 height 31
select select "3e7618de-abca-4bda-9f97-8b9129e913d8"
click at [1033, 342] on select at bounding box center [1140, 357] width 213 height 31
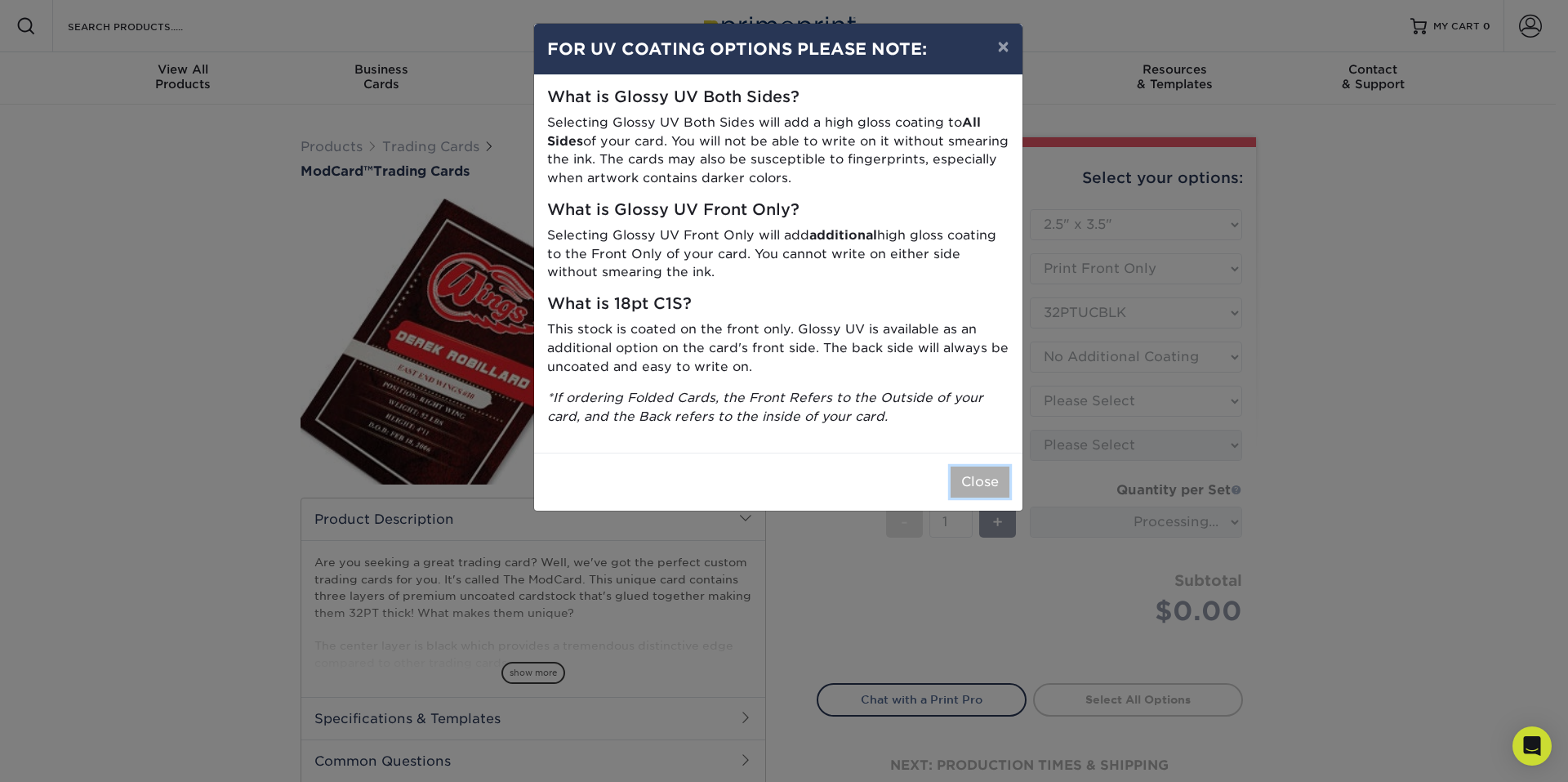
click at [980, 489] on button "Close" at bounding box center [979, 482] width 59 height 31
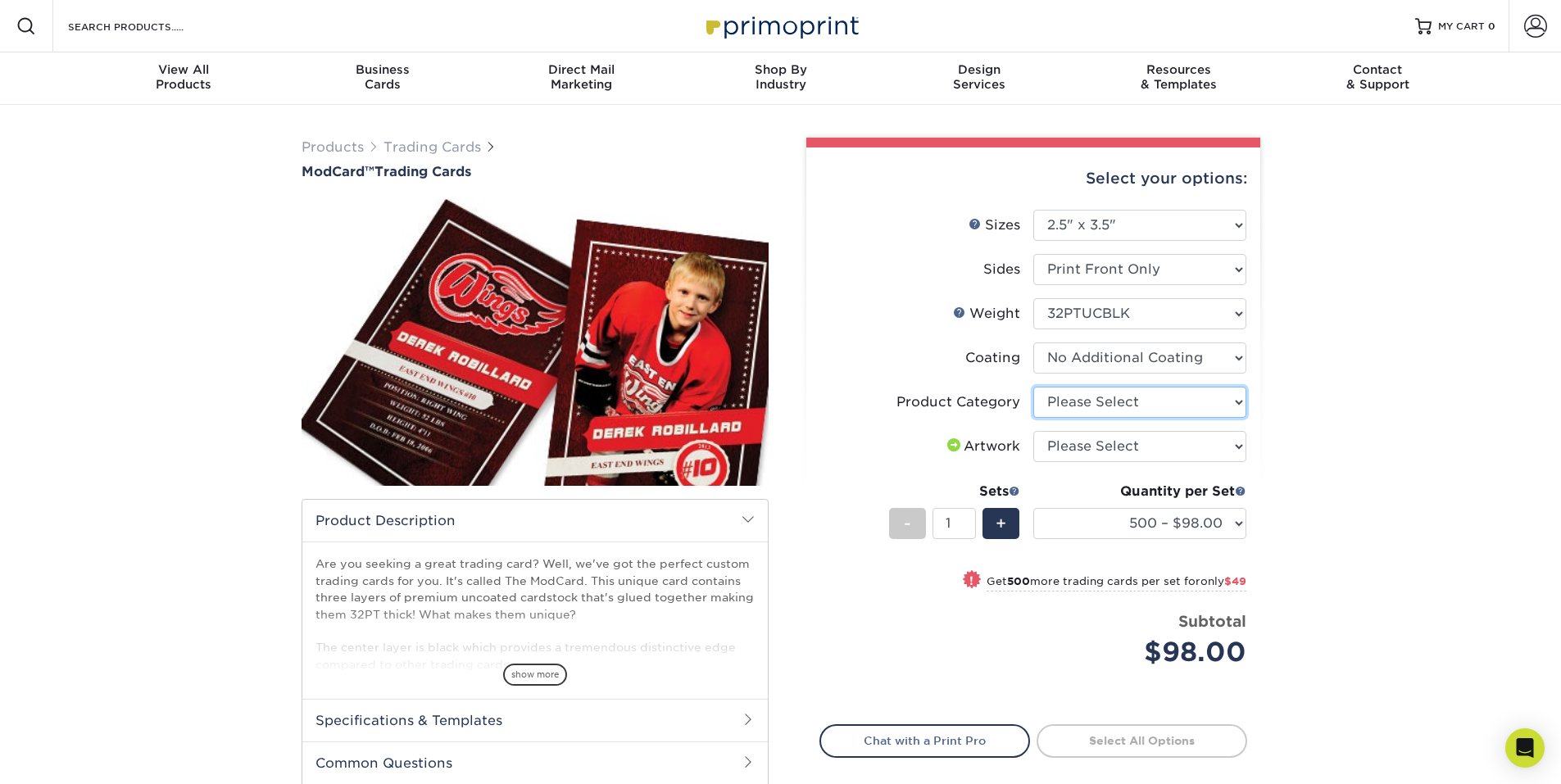
click at [1087, 402] on select "Please Select Trading Cards" at bounding box center [1140, 401] width 213 height 31
select select "c2f9bce9-36c2-409d-b101-c29d9d031e18"
click at [1033, 386] on select "Please Select Trading Cards" at bounding box center [1140, 401] width 213 height 31
click at [1098, 442] on select "Please Select I will upload files I need a design - $100" at bounding box center [1140, 446] width 213 height 31
select select "upload"
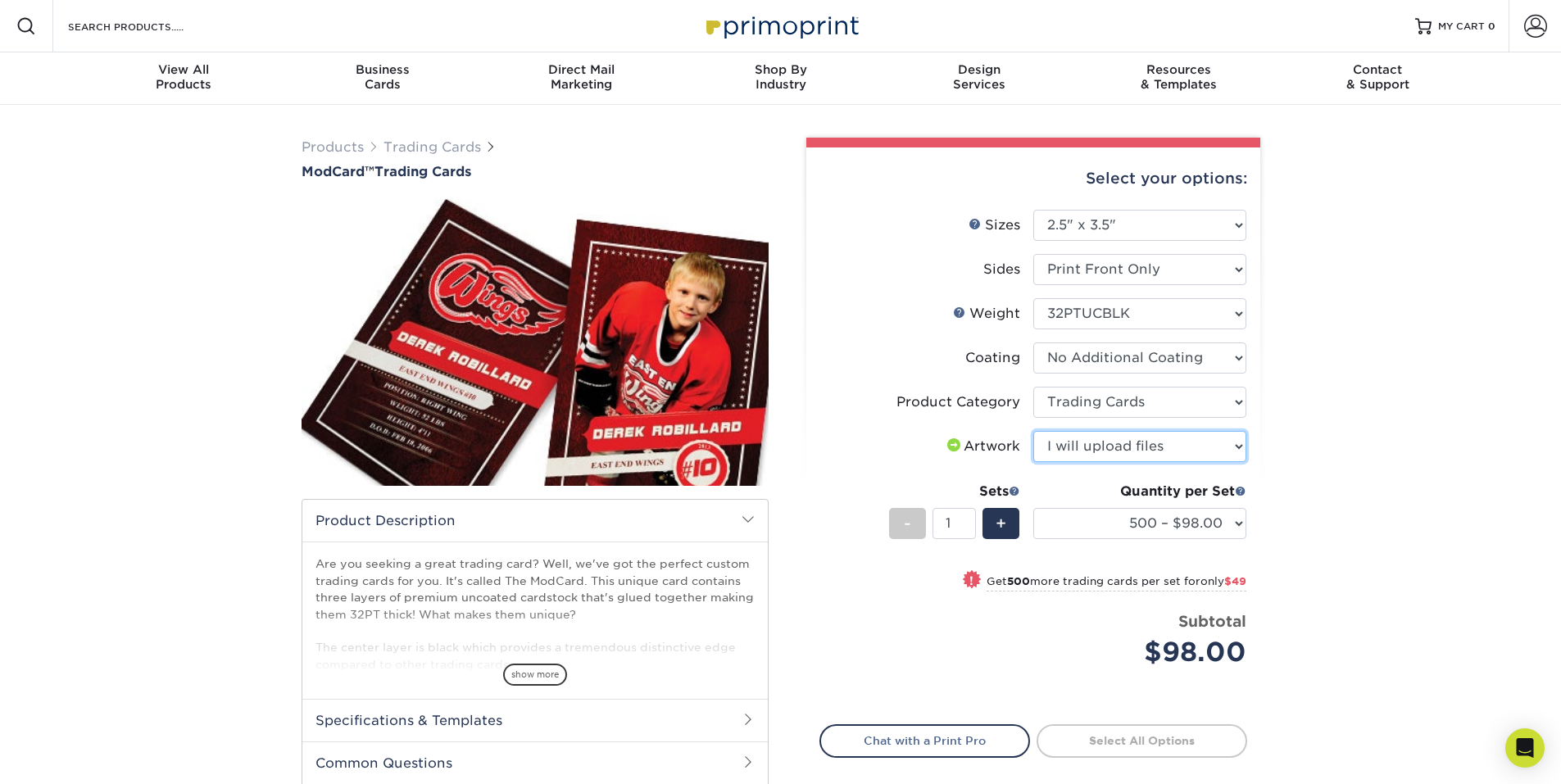
click at [1033, 431] on select "Please Select I will upload files I need a design - $100" at bounding box center [1140, 446] width 213 height 31
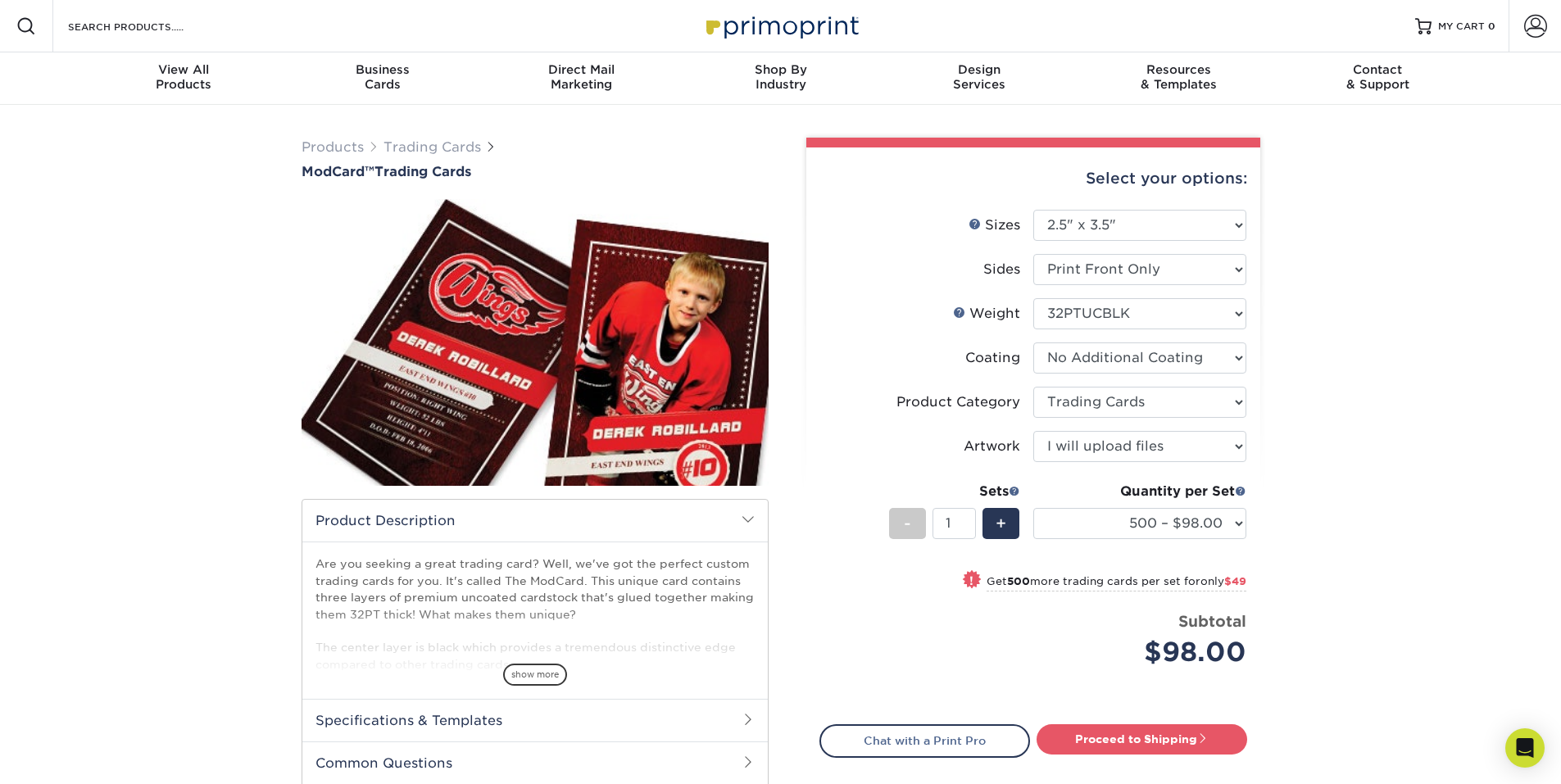
click at [854, 396] on label "Product Category" at bounding box center [926, 401] width 213 height 31
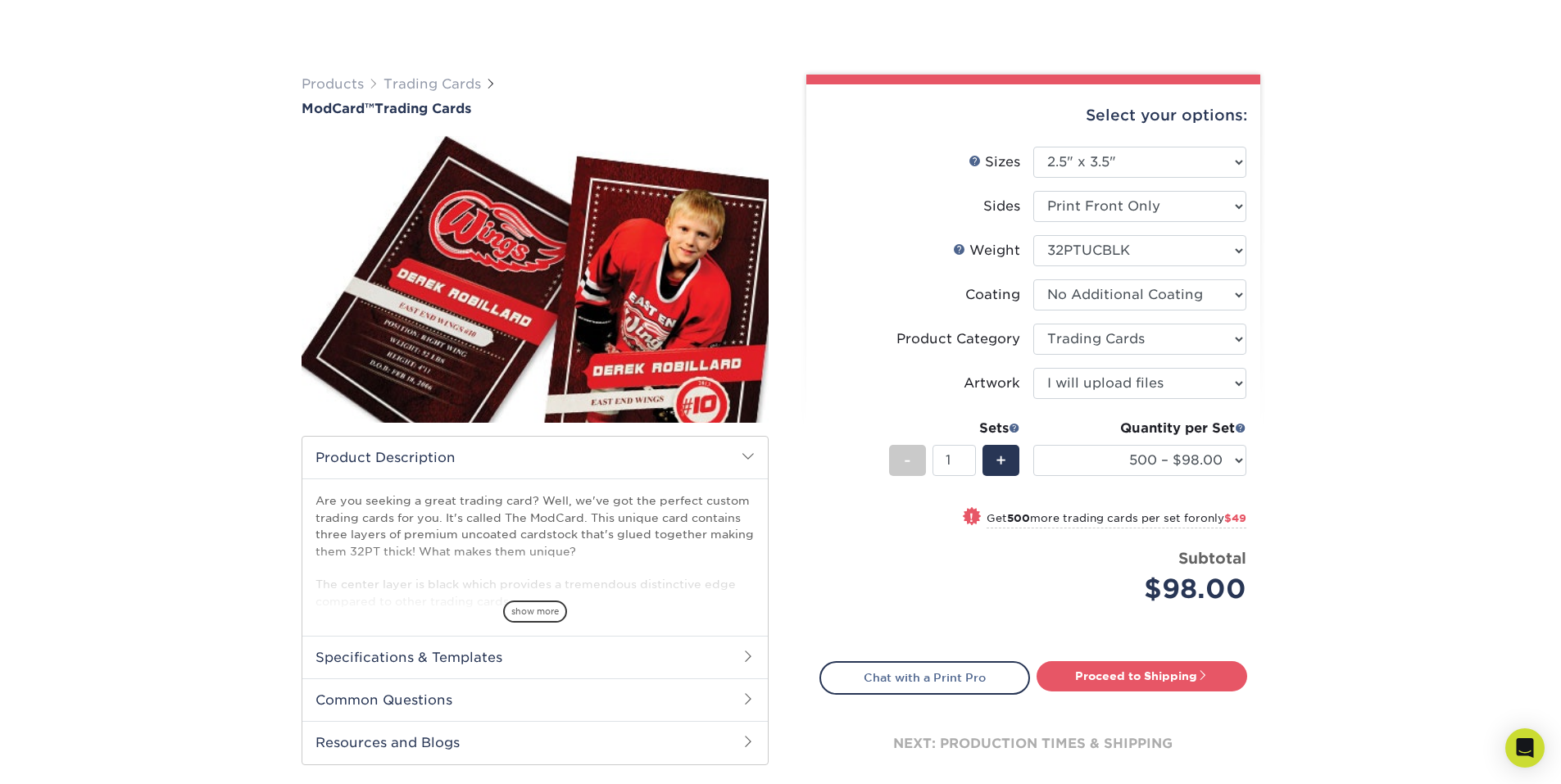
scroll to position [246, 0]
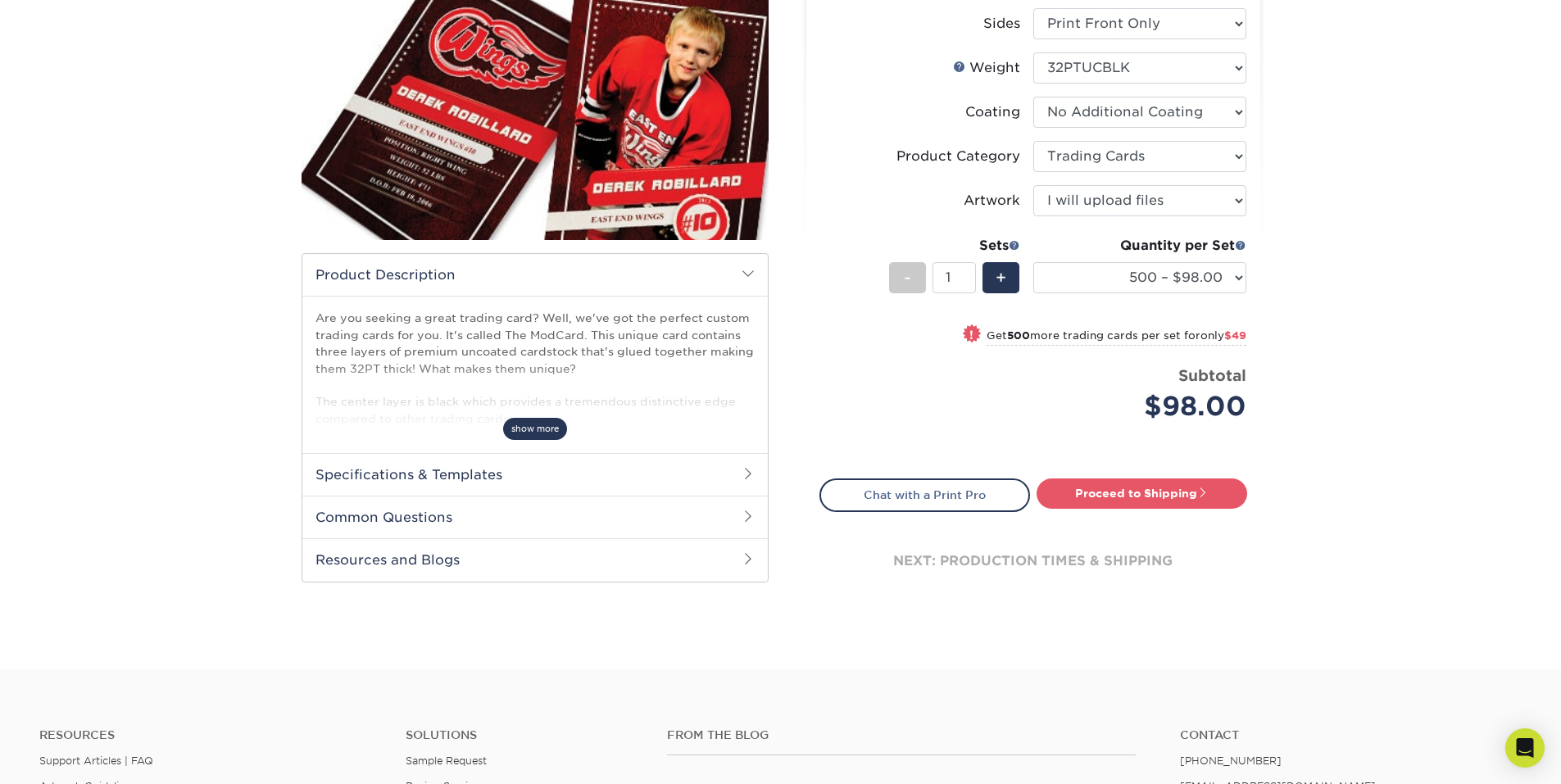
click at [529, 424] on span "show more" at bounding box center [535, 429] width 64 height 22
drag, startPoint x: 1145, startPoint y: 254, endPoint x: 1163, endPoint y: 282, distance: 33.3
click at [1147, 258] on div "Quantity per Set 500 – $98.00 1000 – $147.00 (Price includes envelopes)" at bounding box center [1140, 273] width 213 height 76
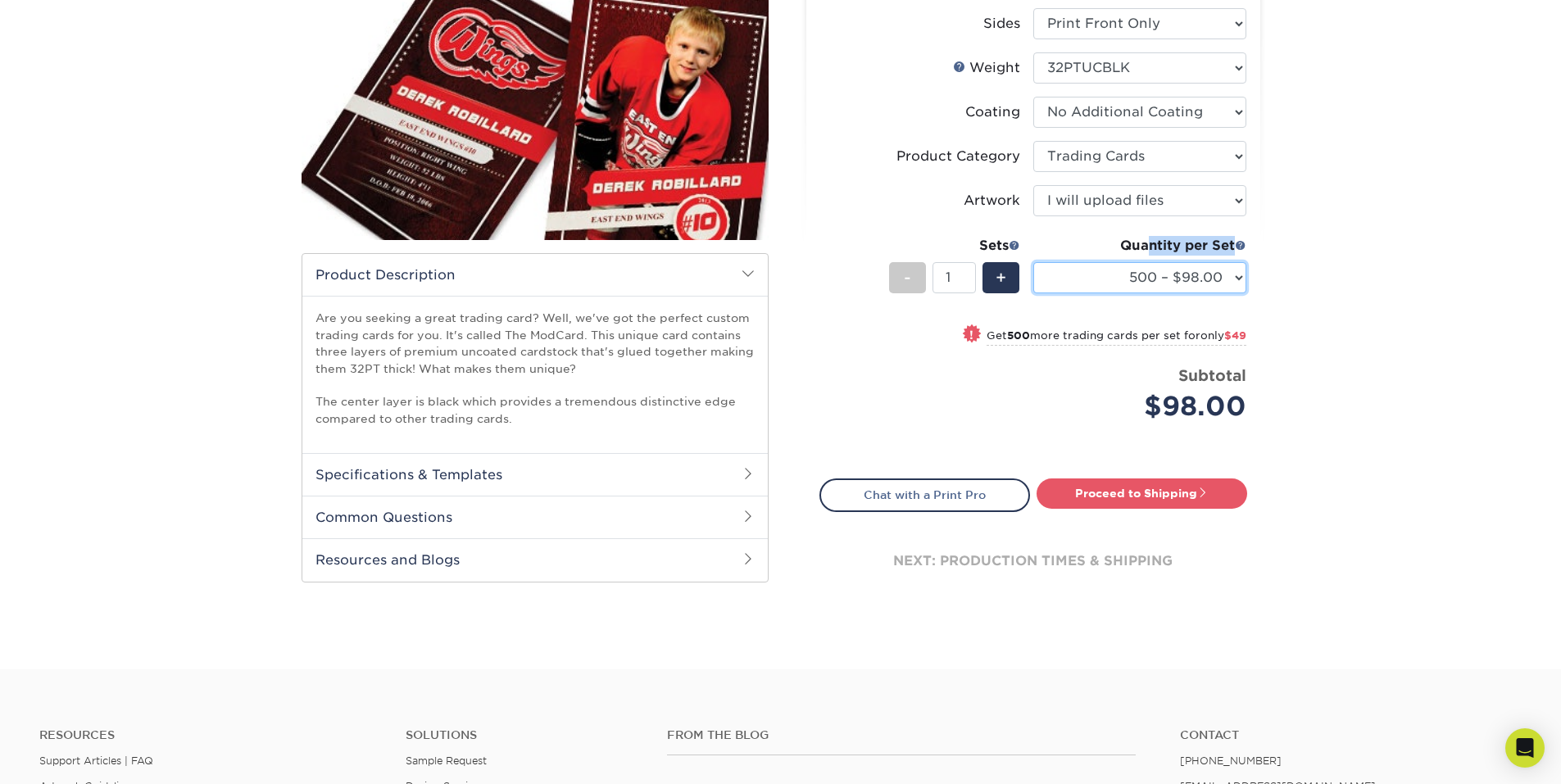
drag, startPoint x: 1163, startPoint y: 283, endPoint x: 1163, endPoint y: 293, distance: 10.0
click at [1163, 292] on select "500 – $98.00 1000 – $147.00" at bounding box center [1140, 277] width 213 height 31
select select "1000 – $147.00"
click at [1033, 262] on select "500 – $98.00 1000 – $147.00" at bounding box center [1140, 277] width 213 height 31
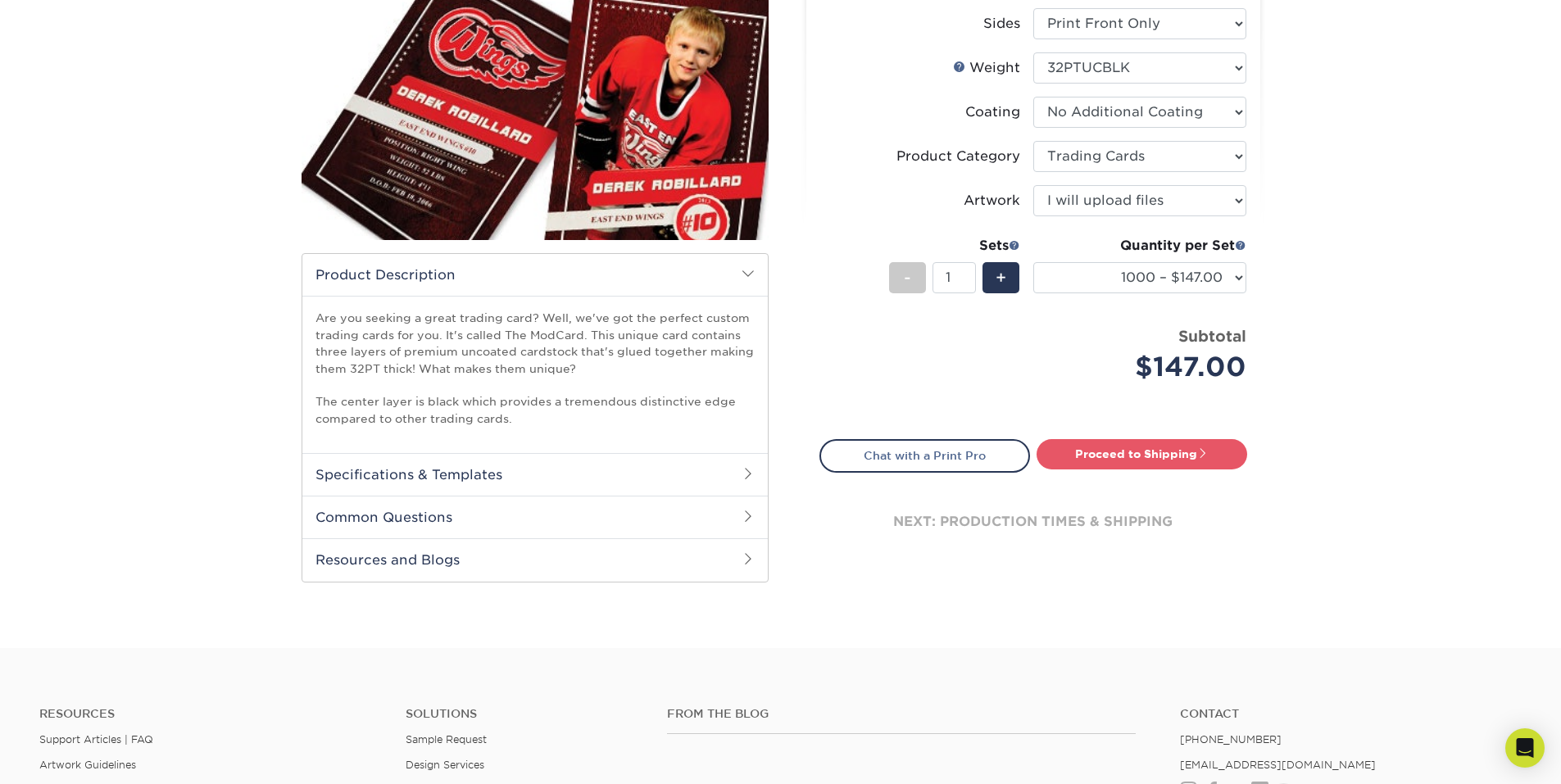
click at [851, 398] on li "Price per set $147.00 Subtotal $147.00 This product does not qualify for a disc…" at bounding box center [1033, 367] width 401 height 82
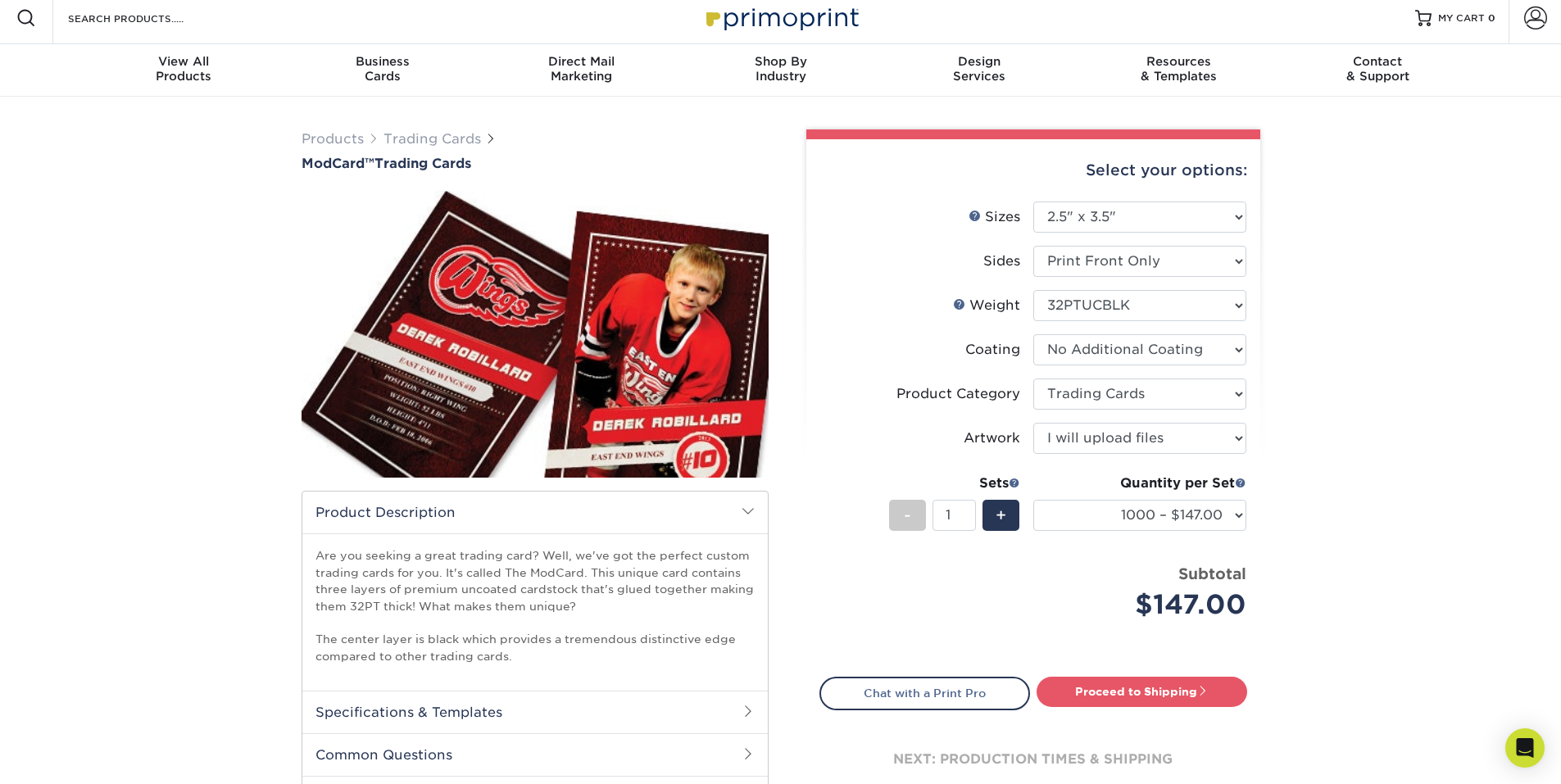
scroll to position [0, 0]
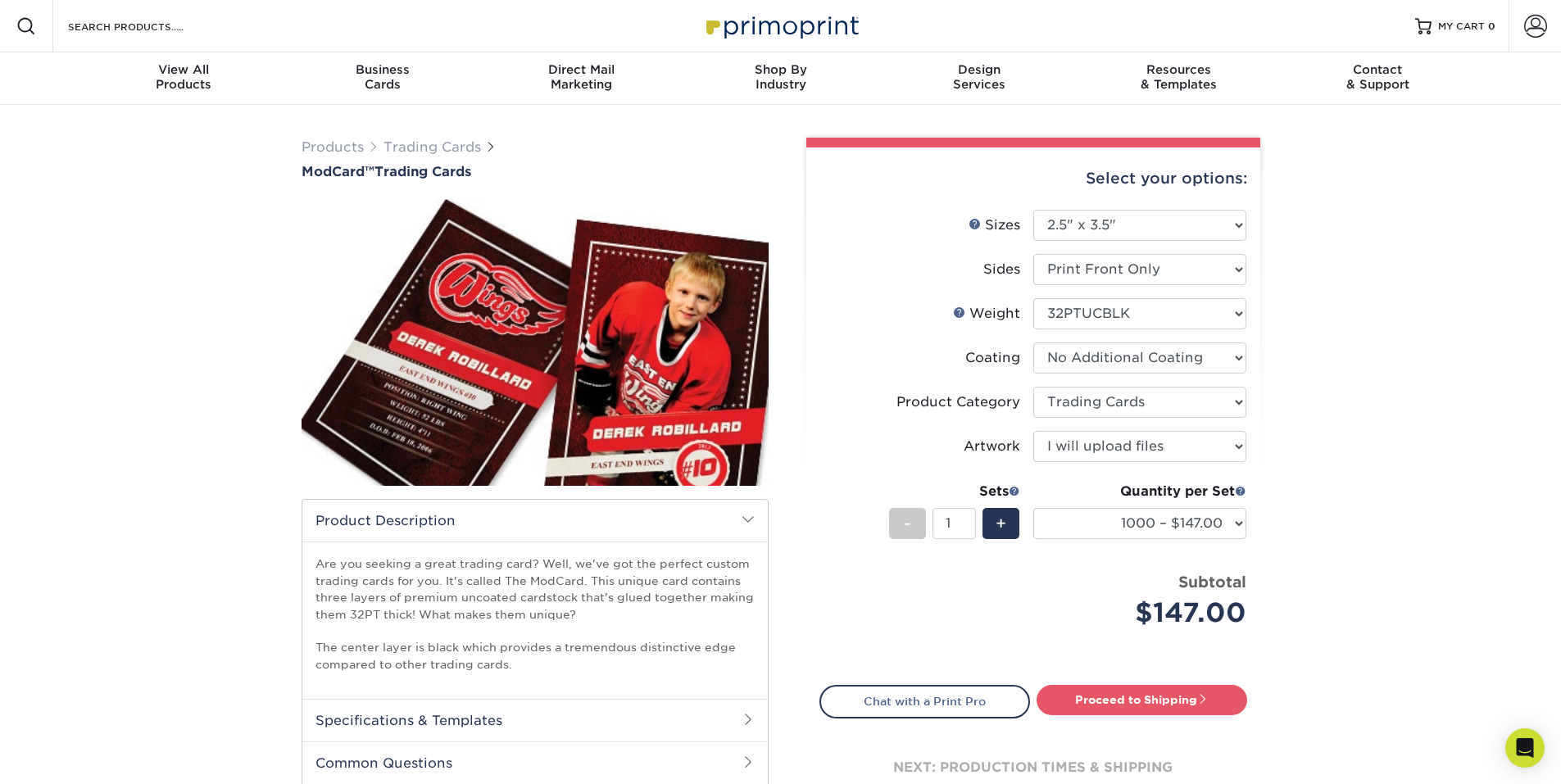
click at [872, 406] on label "Product Category" at bounding box center [926, 401] width 213 height 31
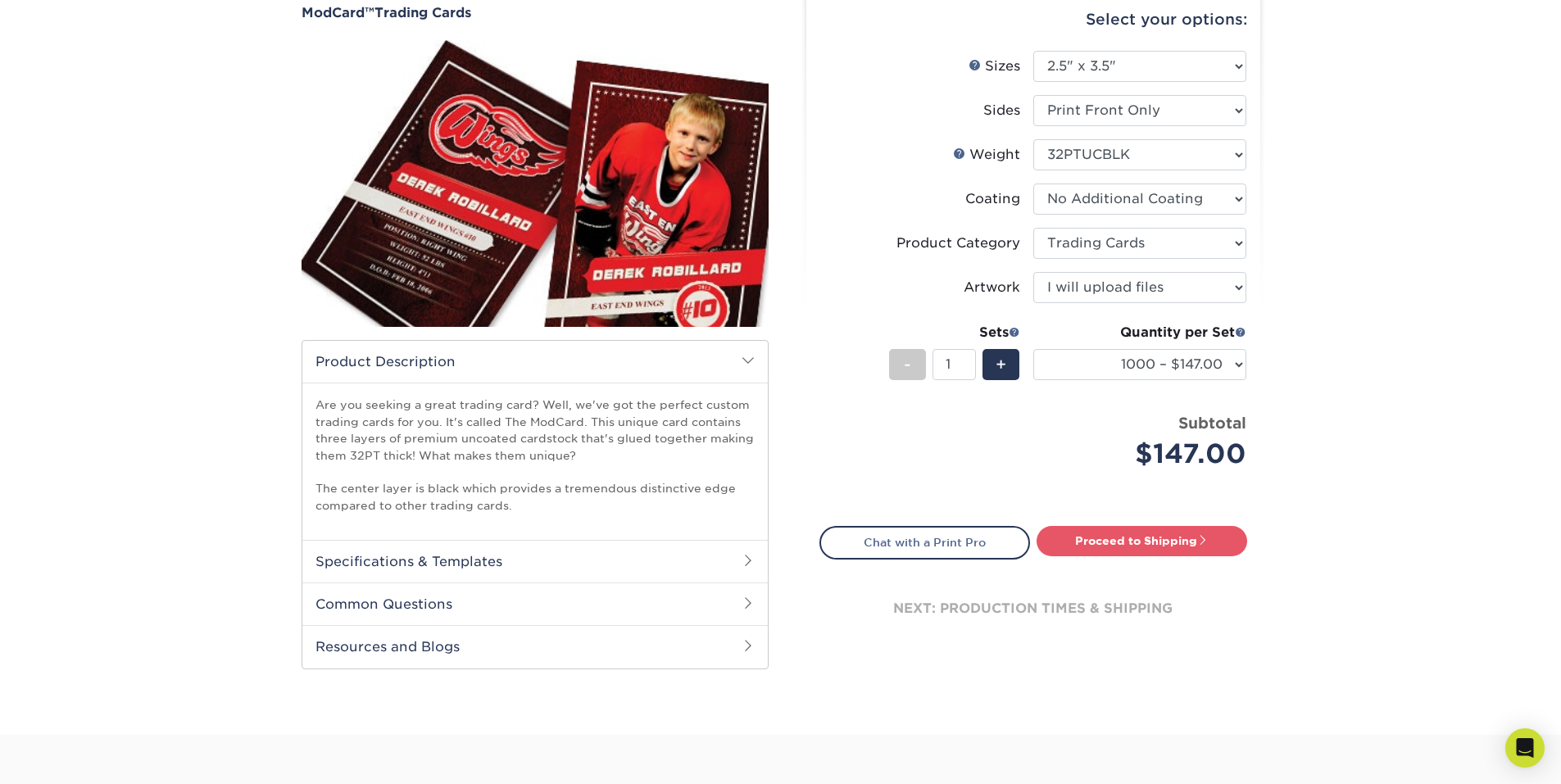
scroll to position [327, 0]
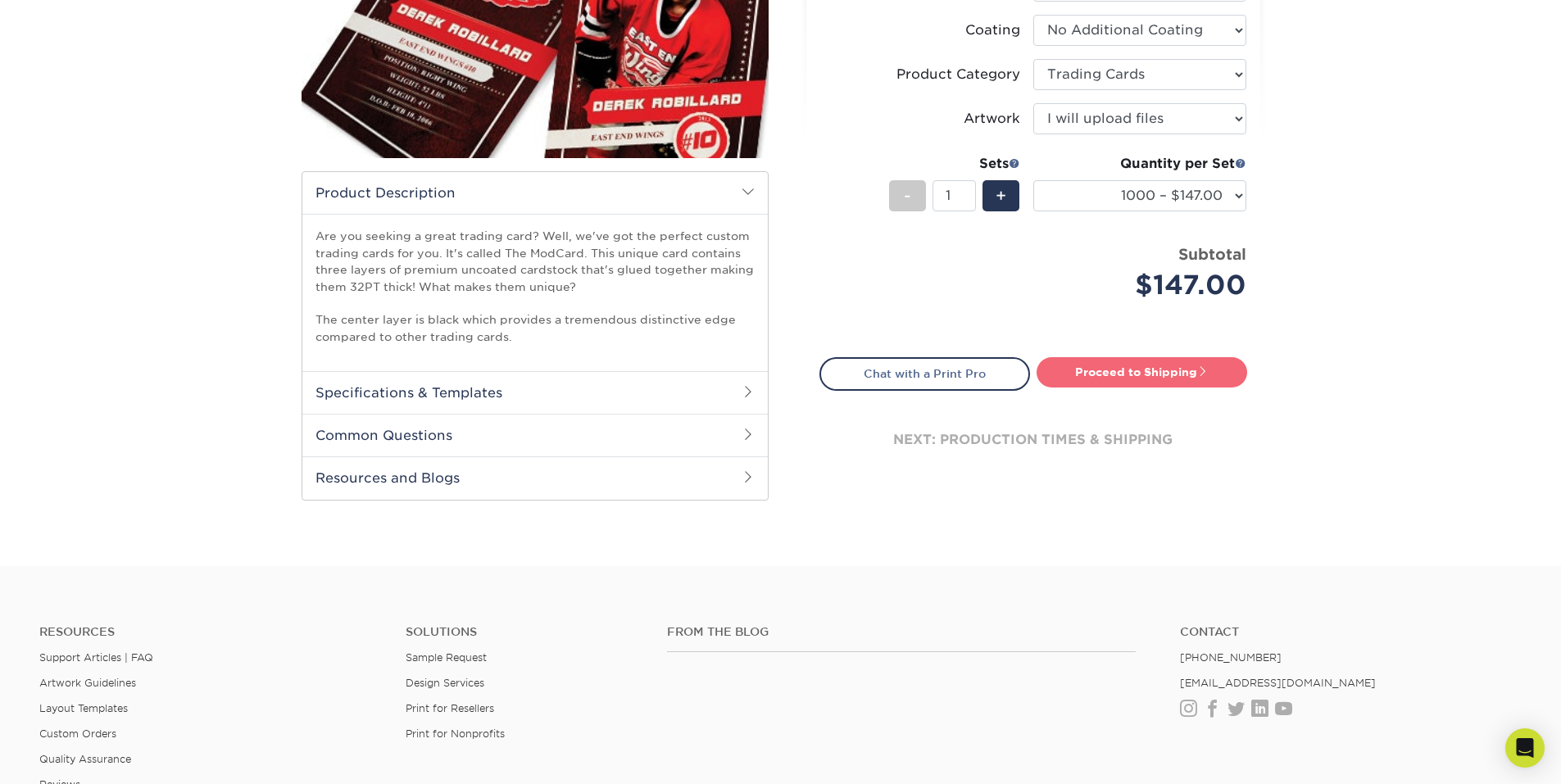
click at [1112, 377] on link "Proceed to Shipping" at bounding box center [1142, 372] width 211 height 30
type input "Set 1"
select select "8034fa47-0f0d-4ae9-998c-b1cbd0b46f95"
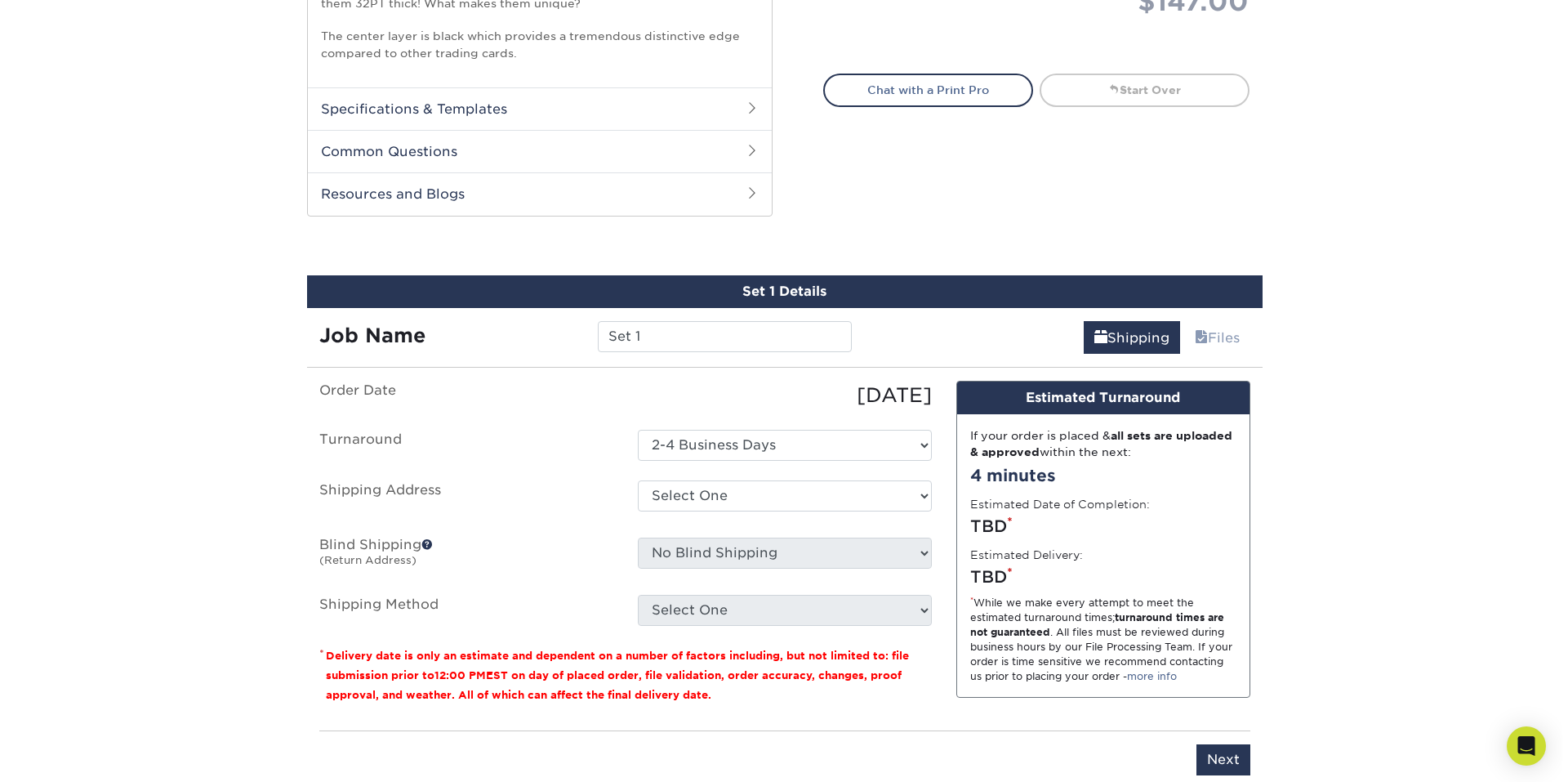
scroll to position [746, 0]
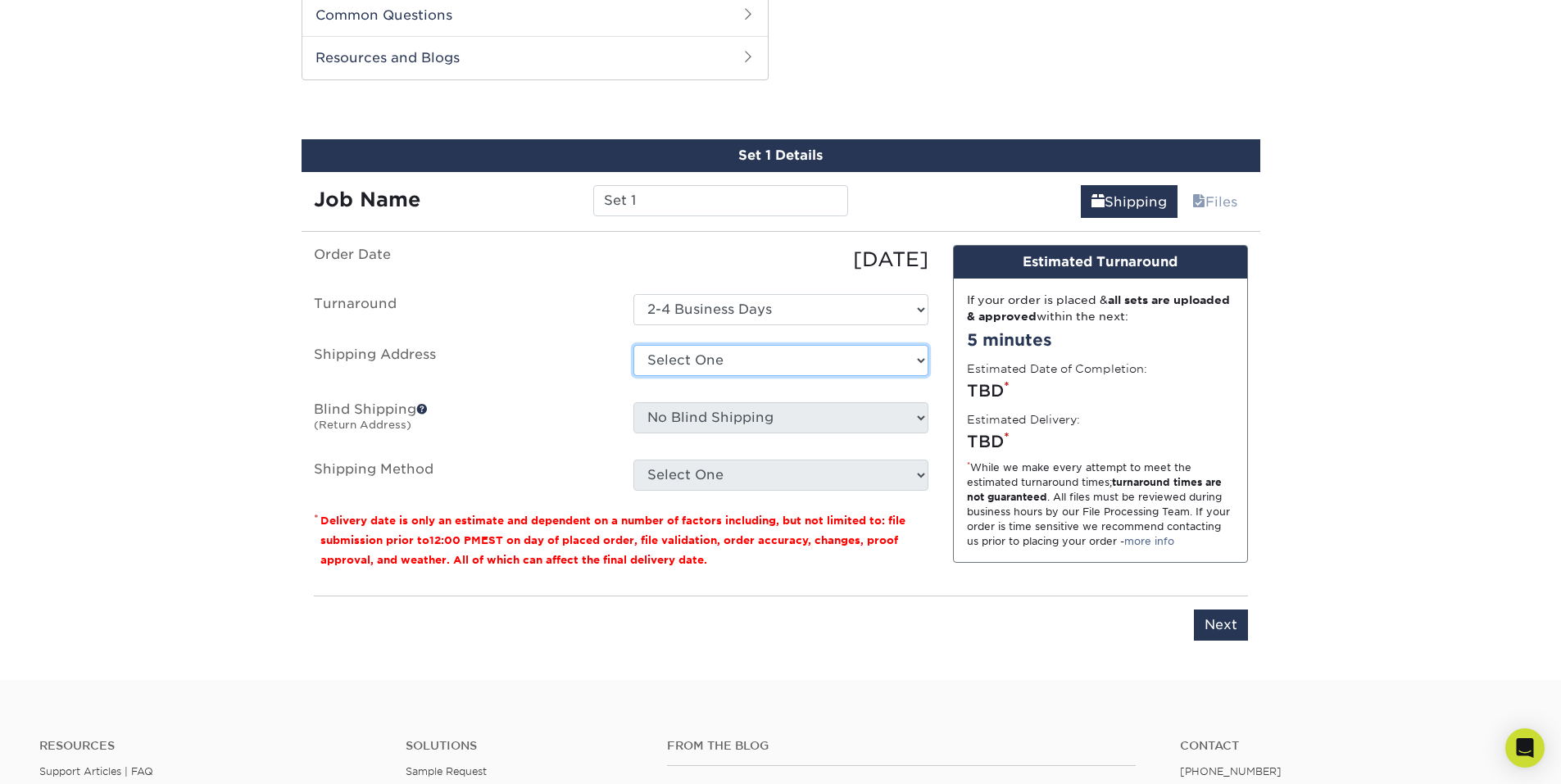
click at [724, 357] on select "Select One + Add New Address - Login" at bounding box center [780, 360] width 295 height 31
drag, startPoint x: 719, startPoint y: 355, endPoint x: 655, endPoint y: 352, distance: 64.1
click at [719, 355] on select "Select One + Add New Address - Login" at bounding box center [780, 360] width 295 height 31
click at [573, 360] on label "Shipping Address" at bounding box center [460, 364] width 319 height 37
click at [721, 368] on select "Select One + Add New Address - Login" at bounding box center [780, 360] width 295 height 31
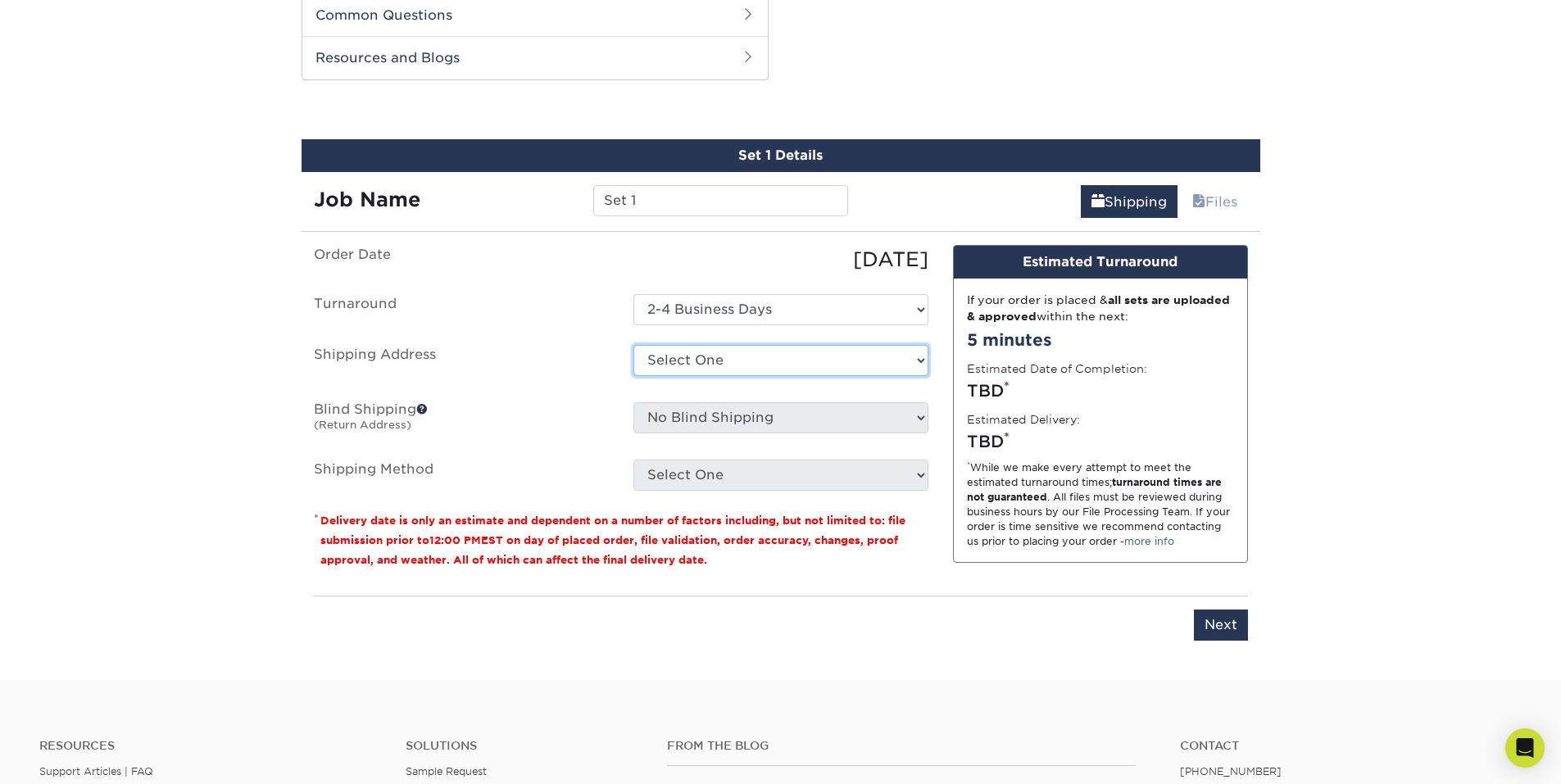
select select "newaddress"
click at [634, 345] on select "Select One + Add New Address - Login" at bounding box center [780, 360] width 295 height 31
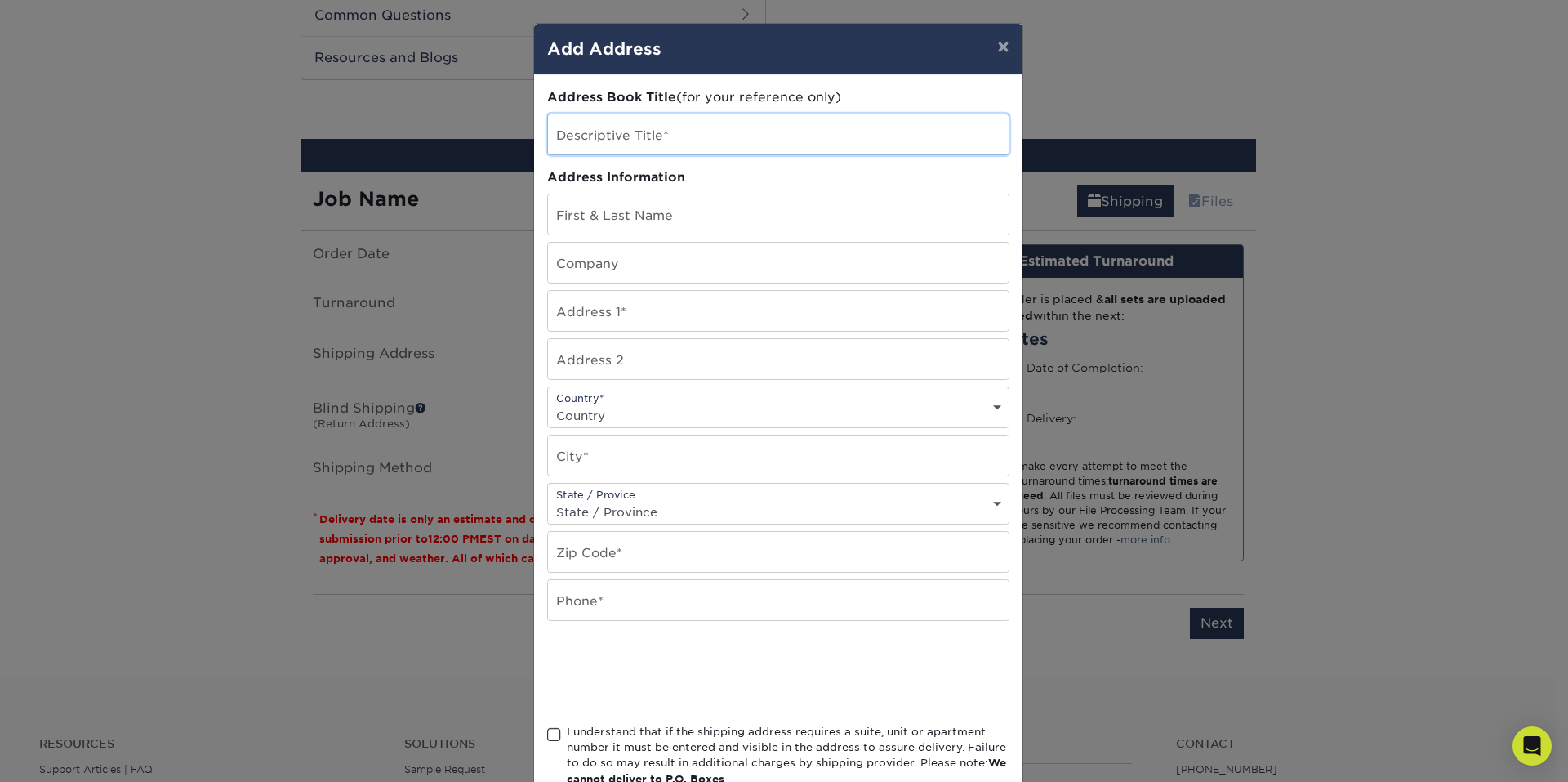
click at [662, 141] on input "text" at bounding box center [778, 134] width 461 height 40
type input "BJK"
type input "[PERSON_NAME]"
type input "BJKROEGE13"
type input "[STREET_ADDRESS]"
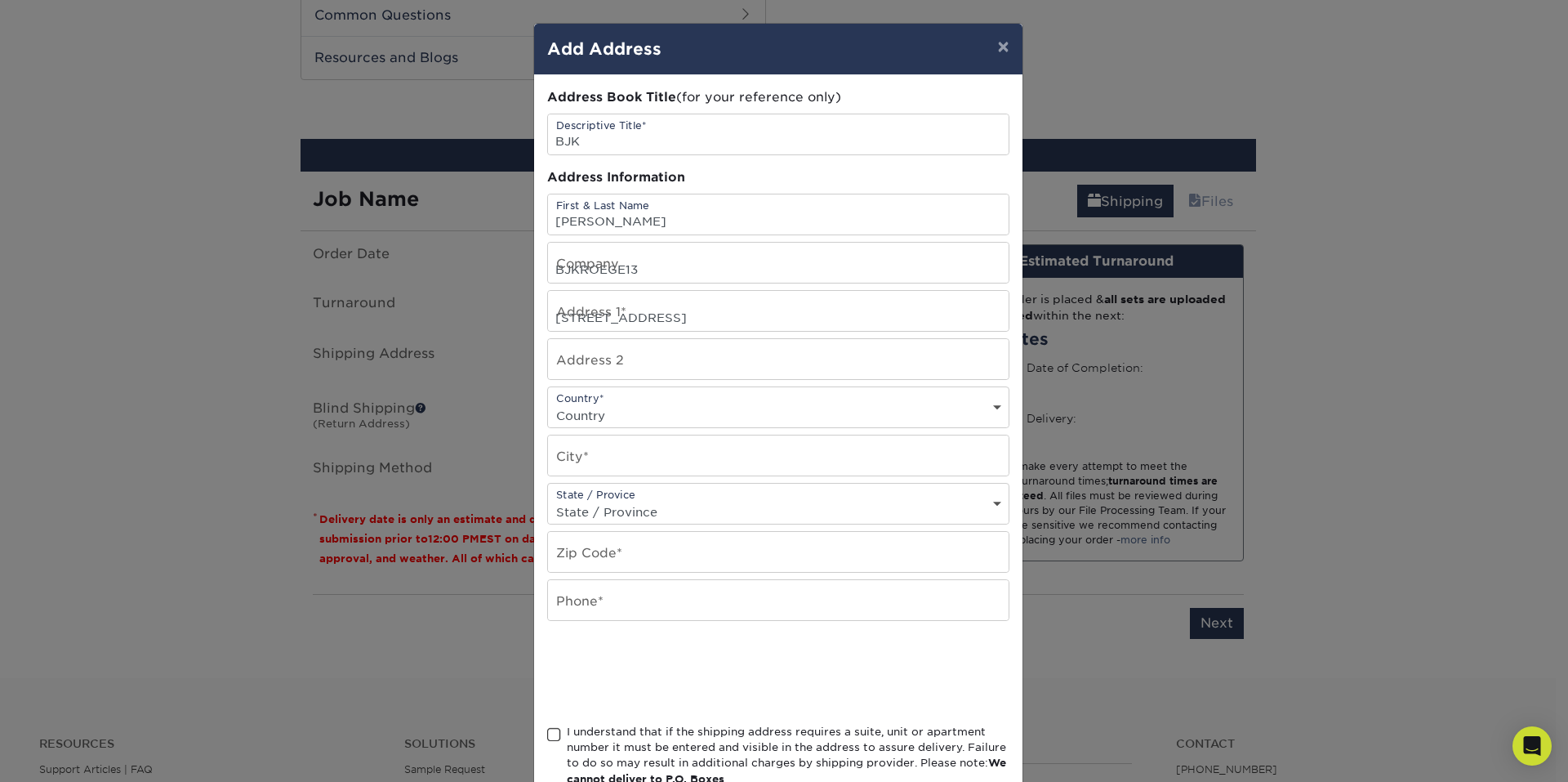
select select "US"
type input "QUINCY"
select select "IL"
type input "62305-8056"
type input "2176538865"
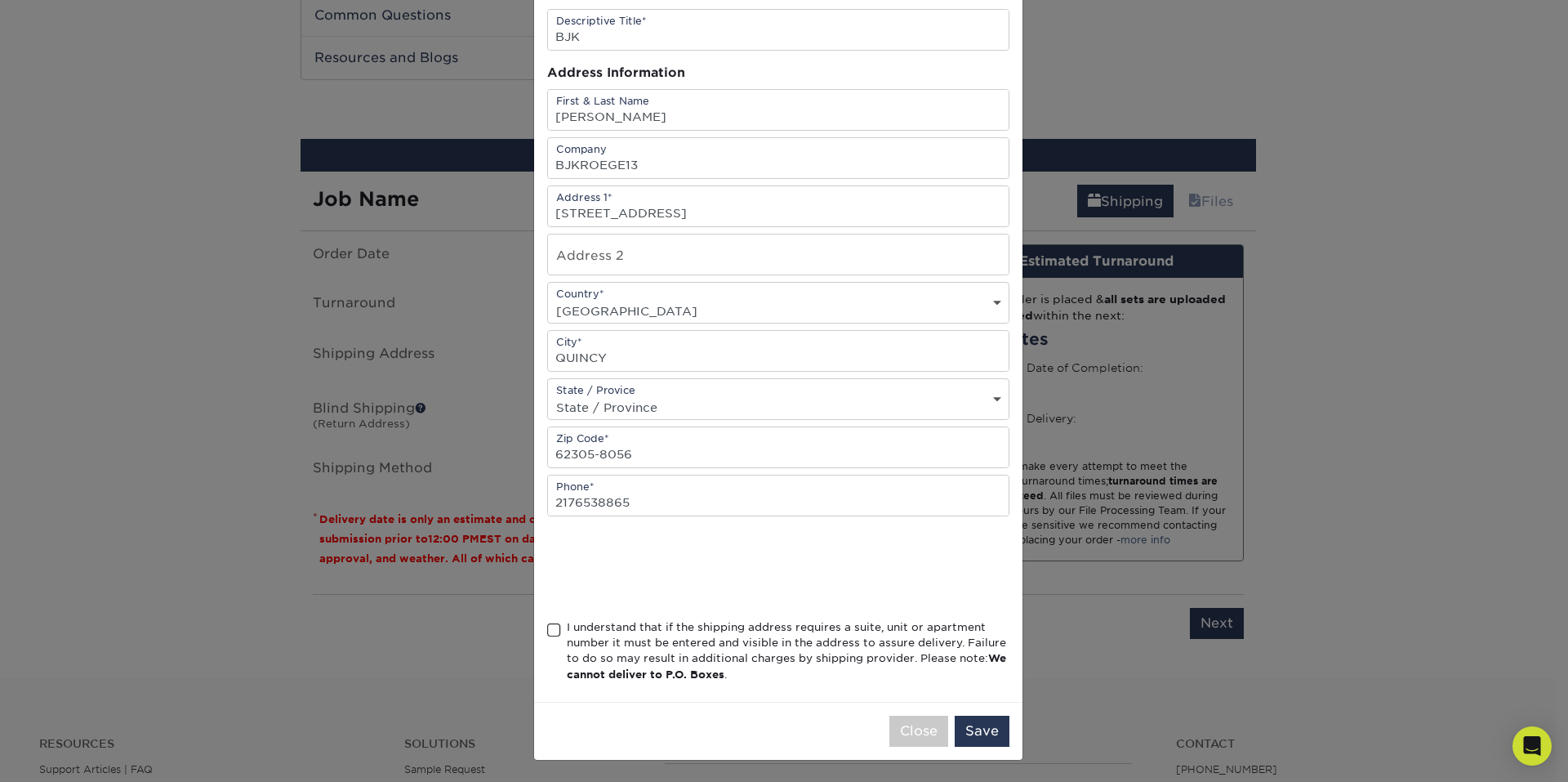
scroll to position [106, 0]
click at [550, 634] on span at bounding box center [554, 628] width 14 height 16
click at [0, 0] on input "I understand that if the shipping address requires a suite, unit or apartment n…" at bounding box center [0, 0] width 0 height 0
click at [981, 732] on button "Save" at bounding box center [981, 729] width 55 height 31
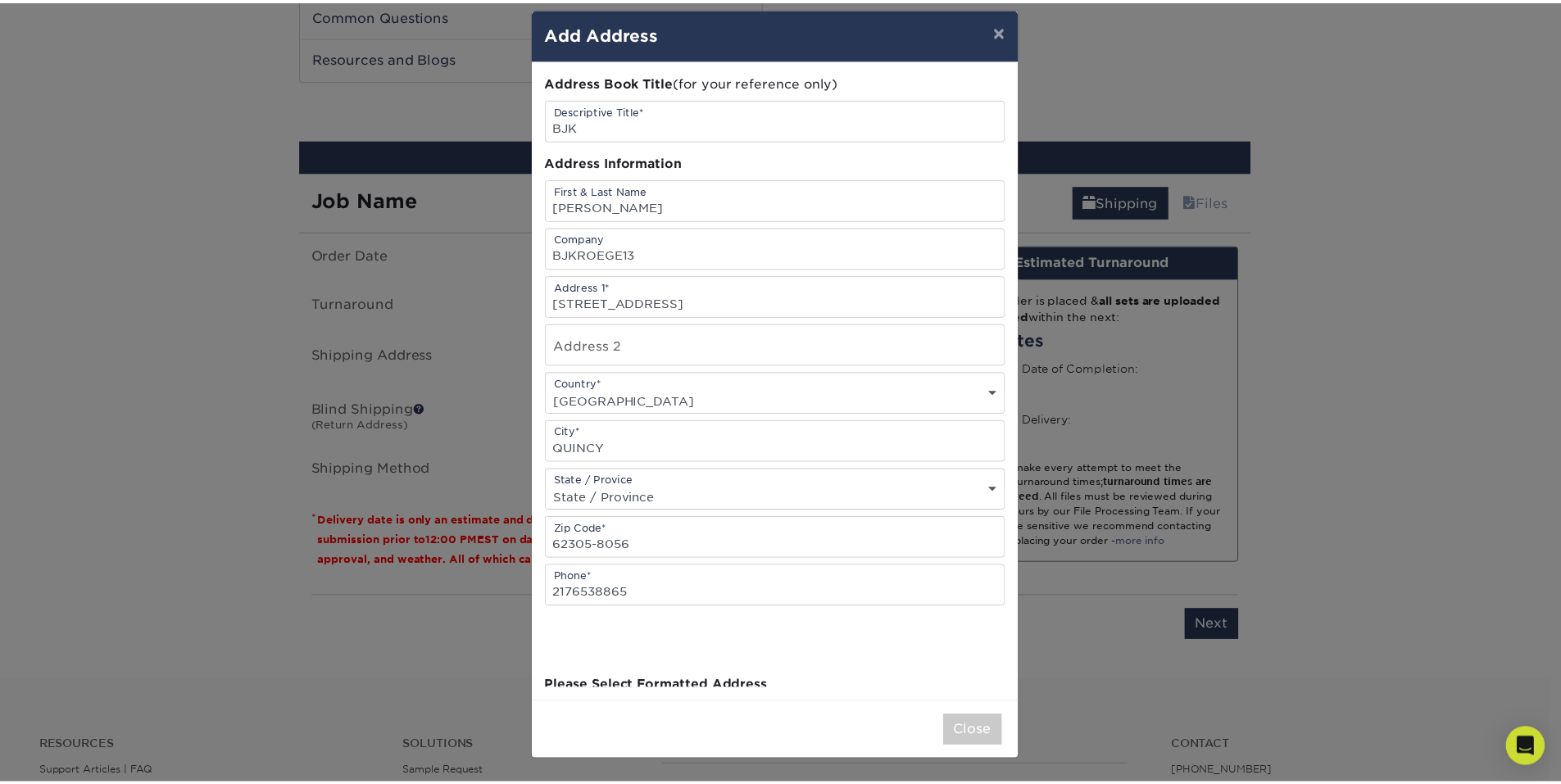
scroll to position [0, 0]
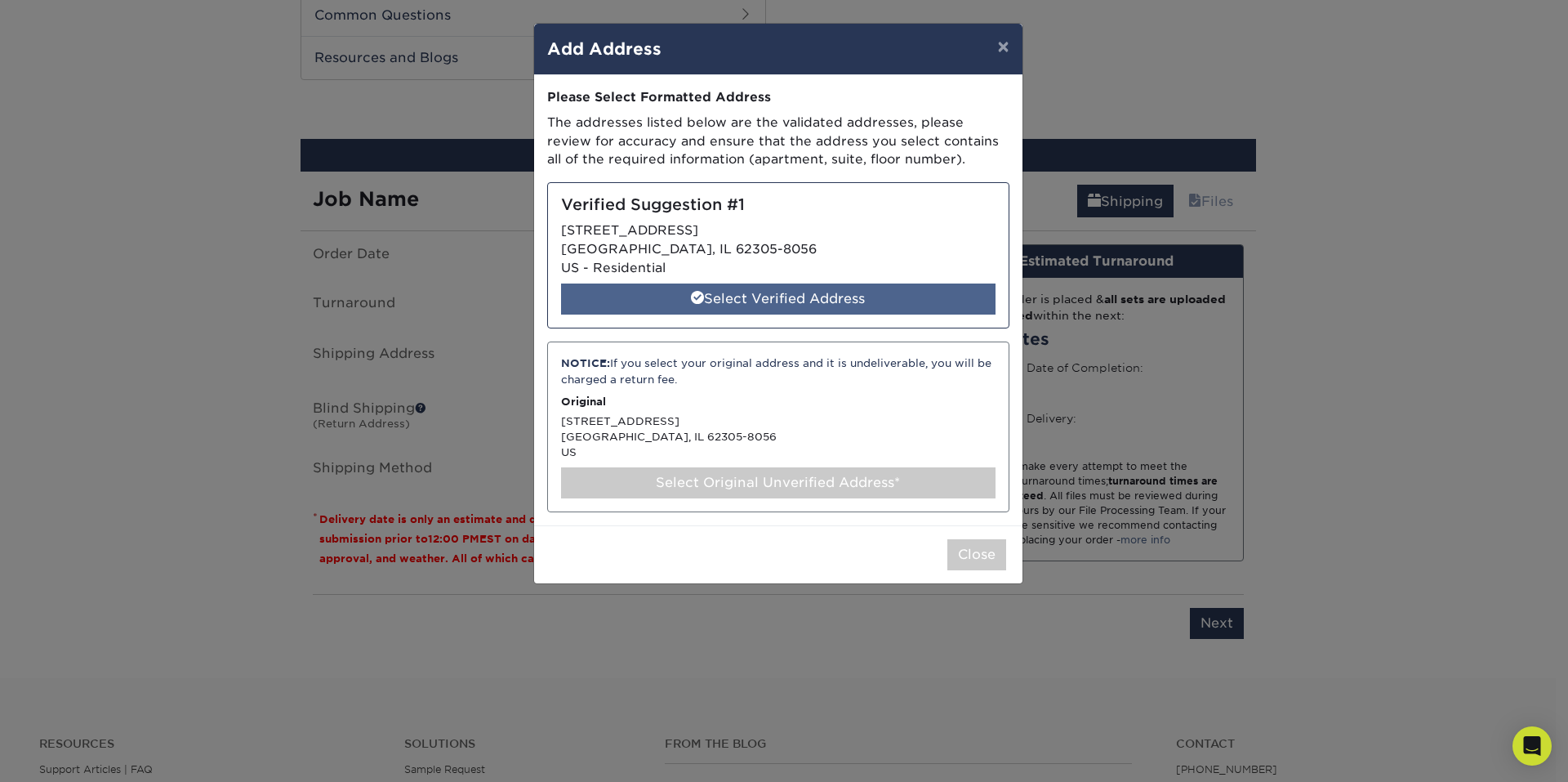
click at [774, 295] on div "Select Verified Address" at bounding box center [778, 299] width 435 height 31
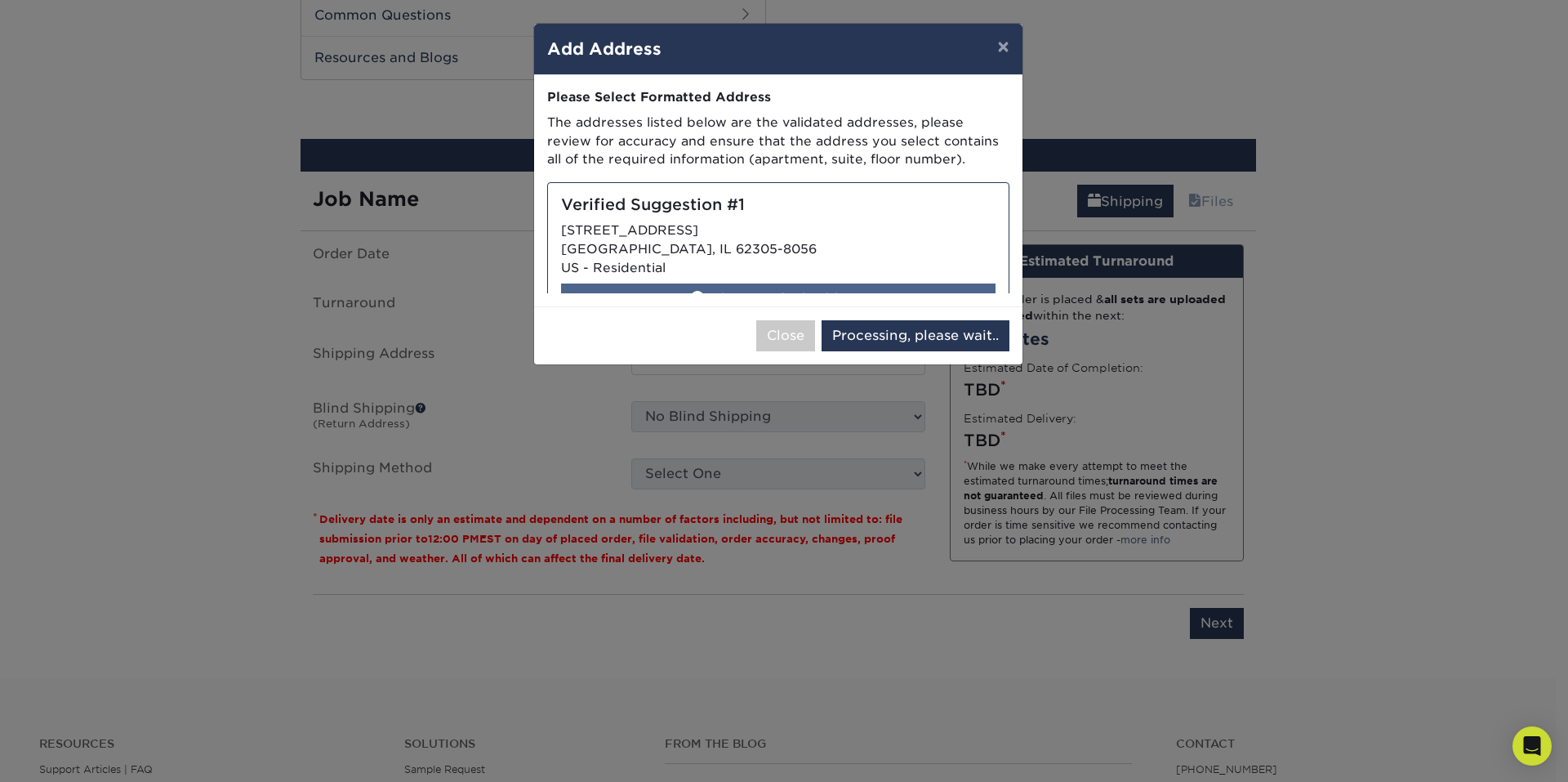
select select "285870"
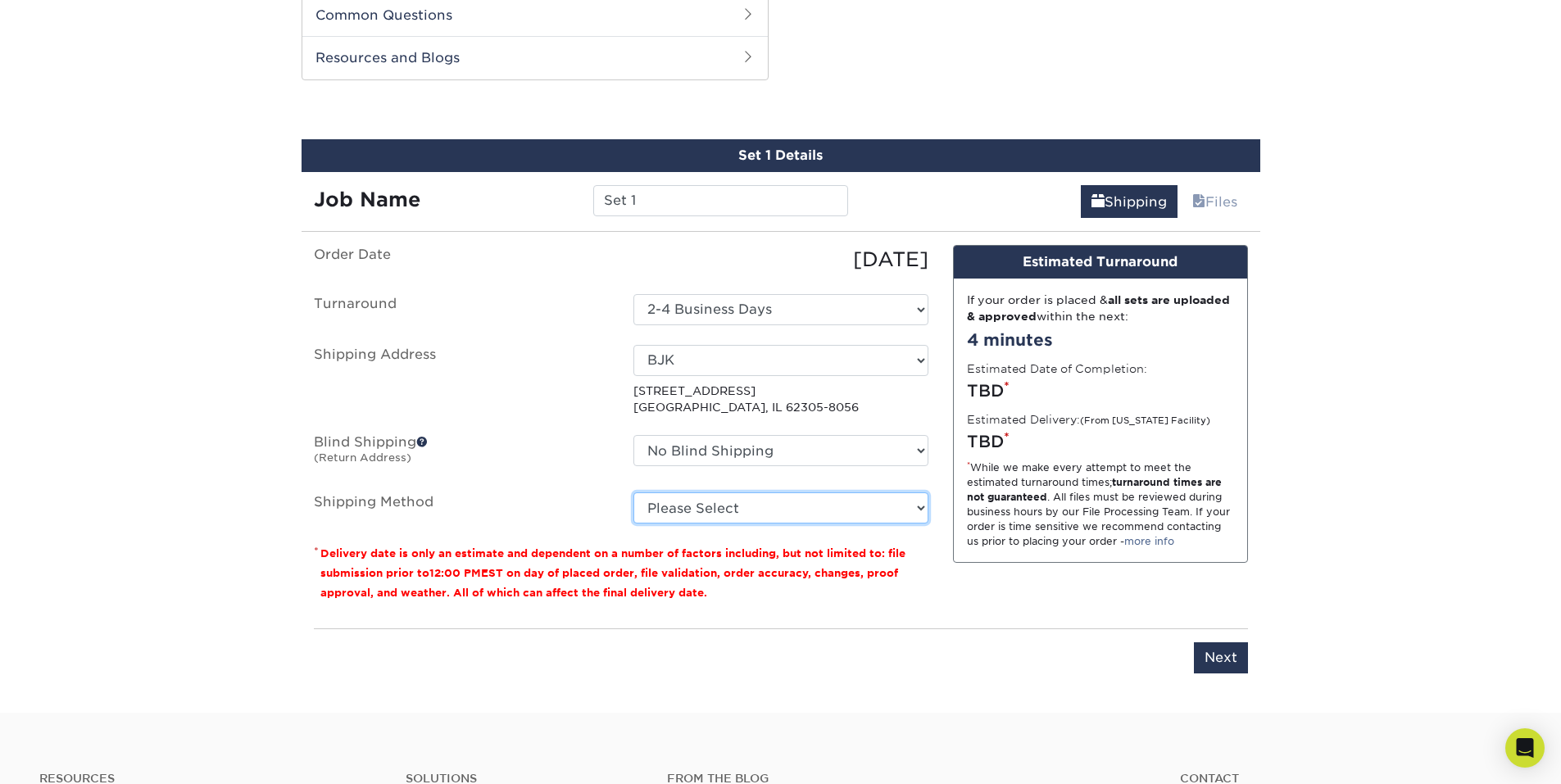
click at [774, 500] on select "Please Select Ground Shipping (+$22.72) 3 Day Shipping Service (+$33.14) 2 Day …" at bounding box center [780, 507] width 295 height 31
select select "03"
click at [634, 492] on select "Please Select Ground Shipping (+$22.72) 3 Day Shipping Service (+$33.14) 2 Day …" at bounding box center [780, 507] width 295 height 31
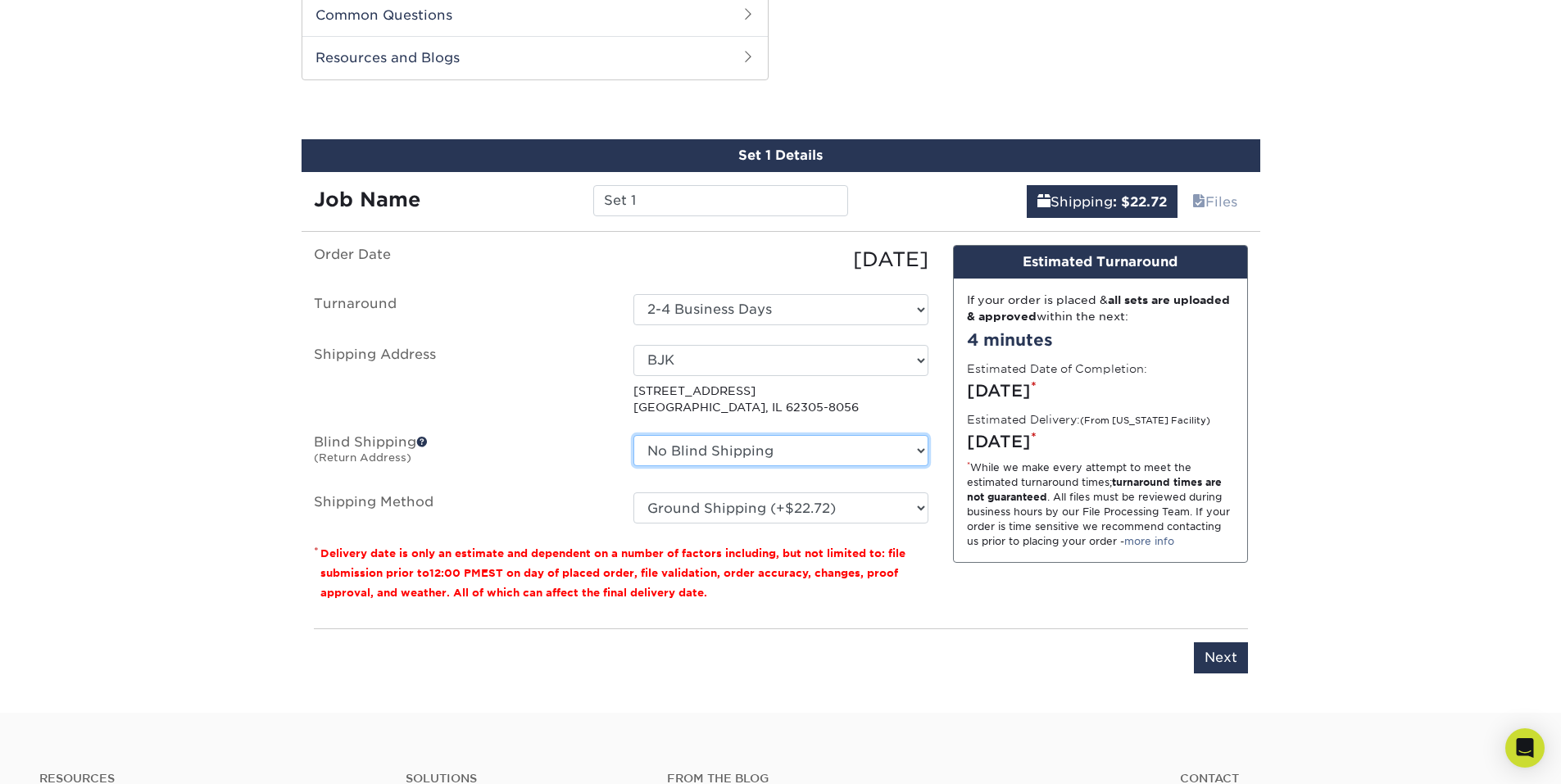
click at [708, 459] on select "No Blind Shipping + Add New Address" at bounding box center [780, 450] width 295 height 31
click at [706, 459] on select "No Blind Shipping + Add New Address" at bounding box center [780, 450] width 295 height 31
click at [499, 463] on label "Blind Shipping (Return Address)" at bounding box center [460, 454] width 319 height 37
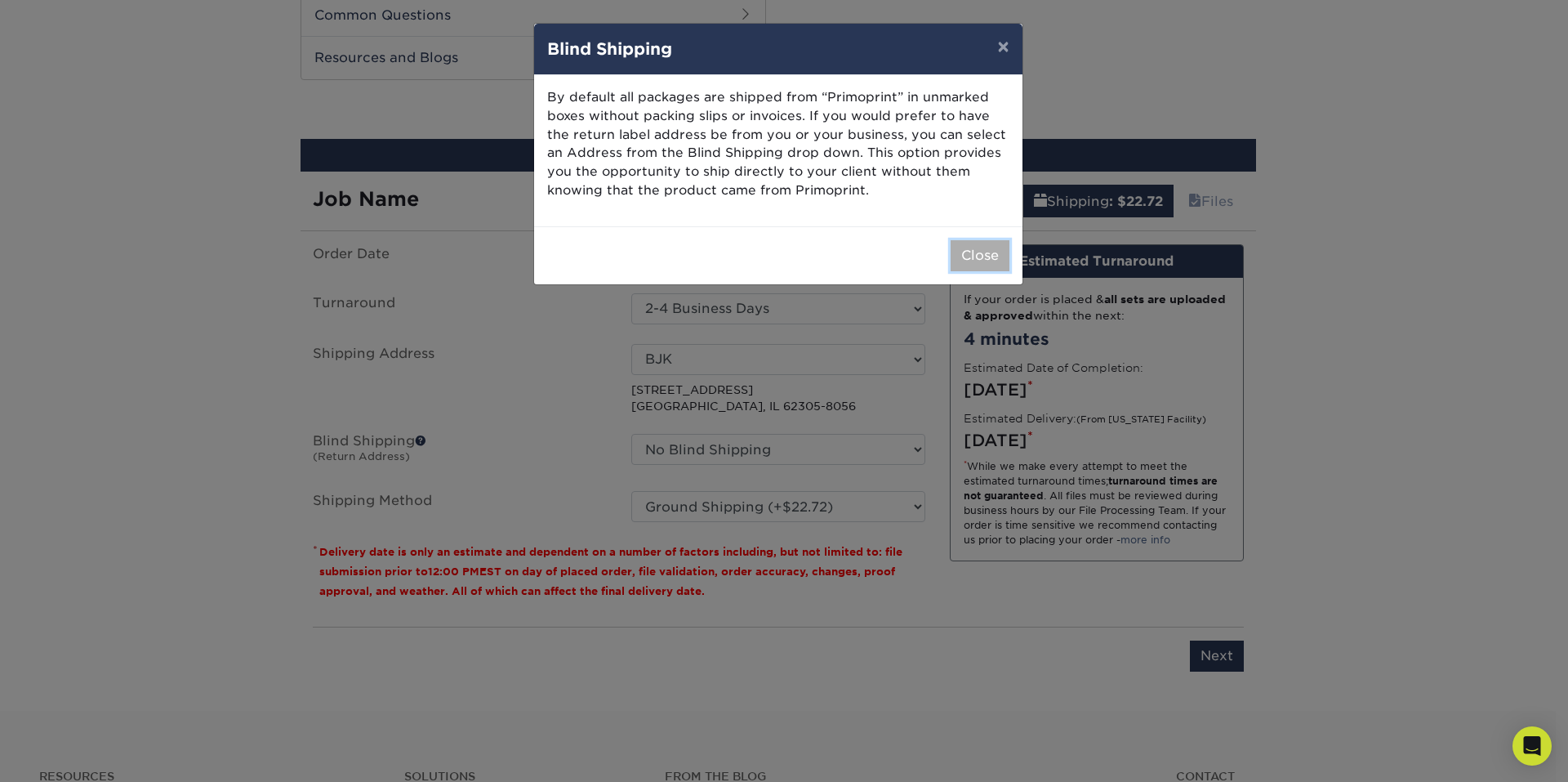
click at [968, 255] on button "Close" at bounding box center [979, 255] width 59 height 31
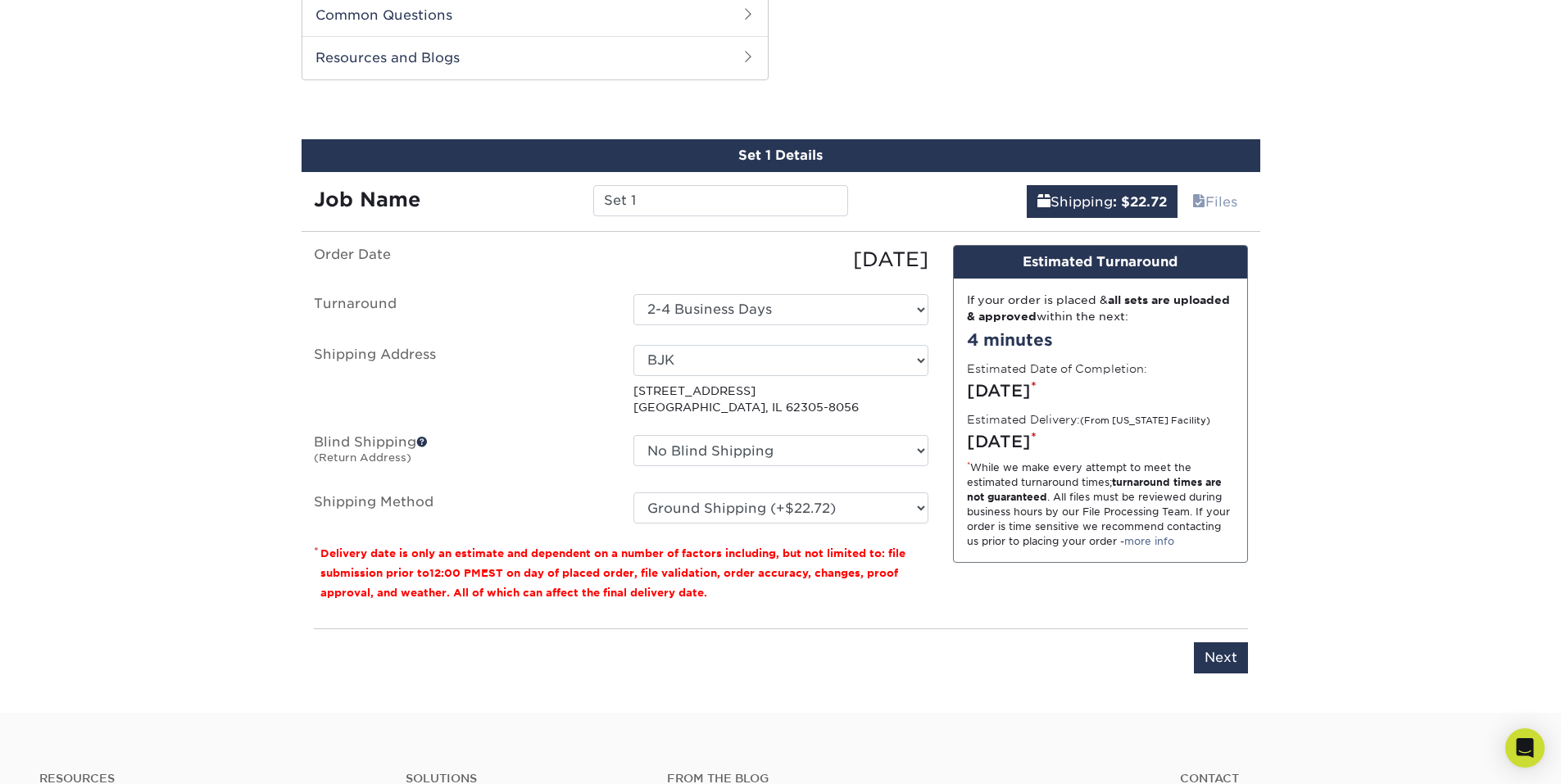
click at [489, 401] on label "Shipping Address" at bounding box center [460, 381] width 319 height 71
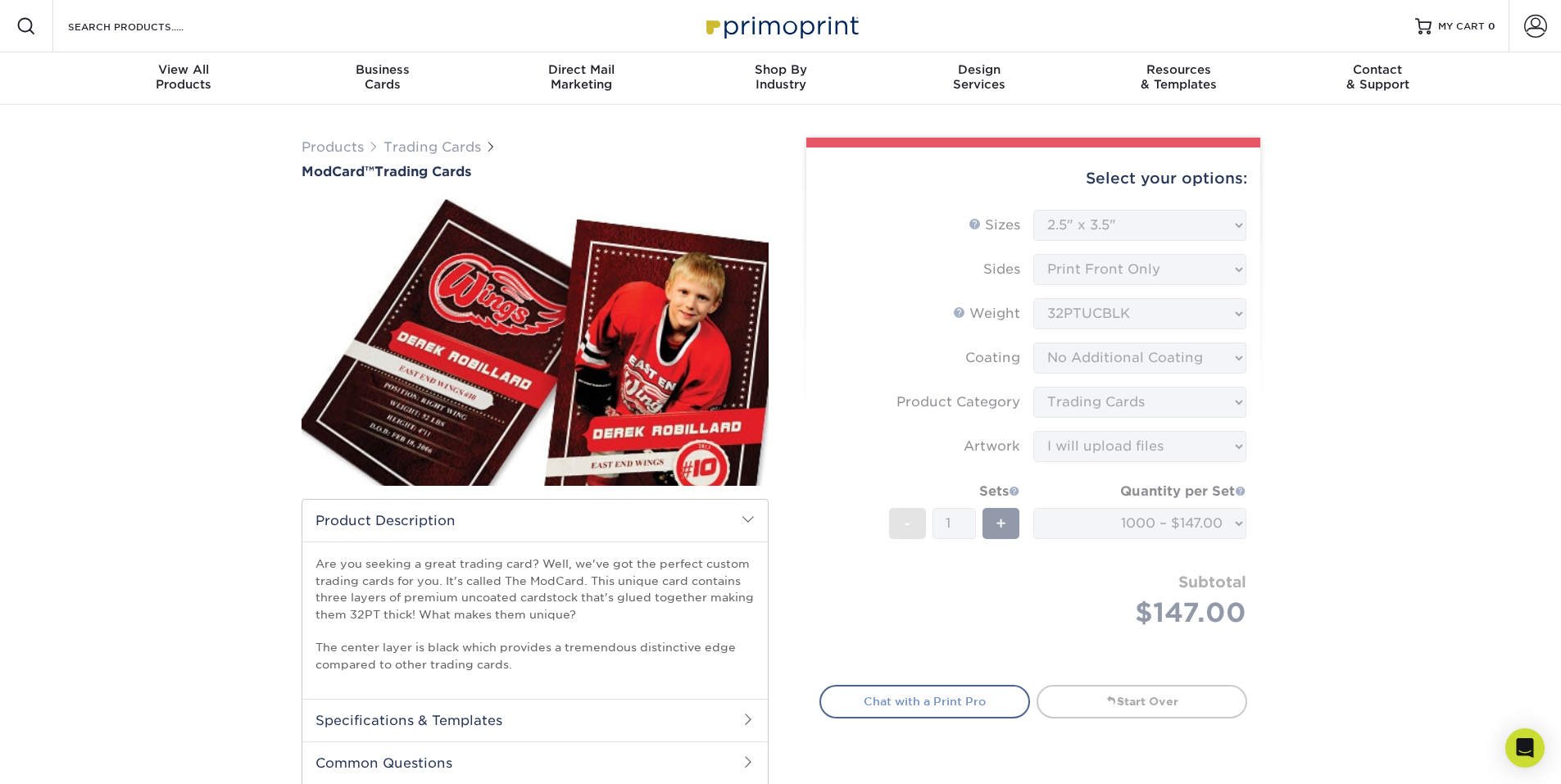
click at [909, 711] on link "Chat with a Print Pro" at bounding box center [925, 701] width 211 height 33
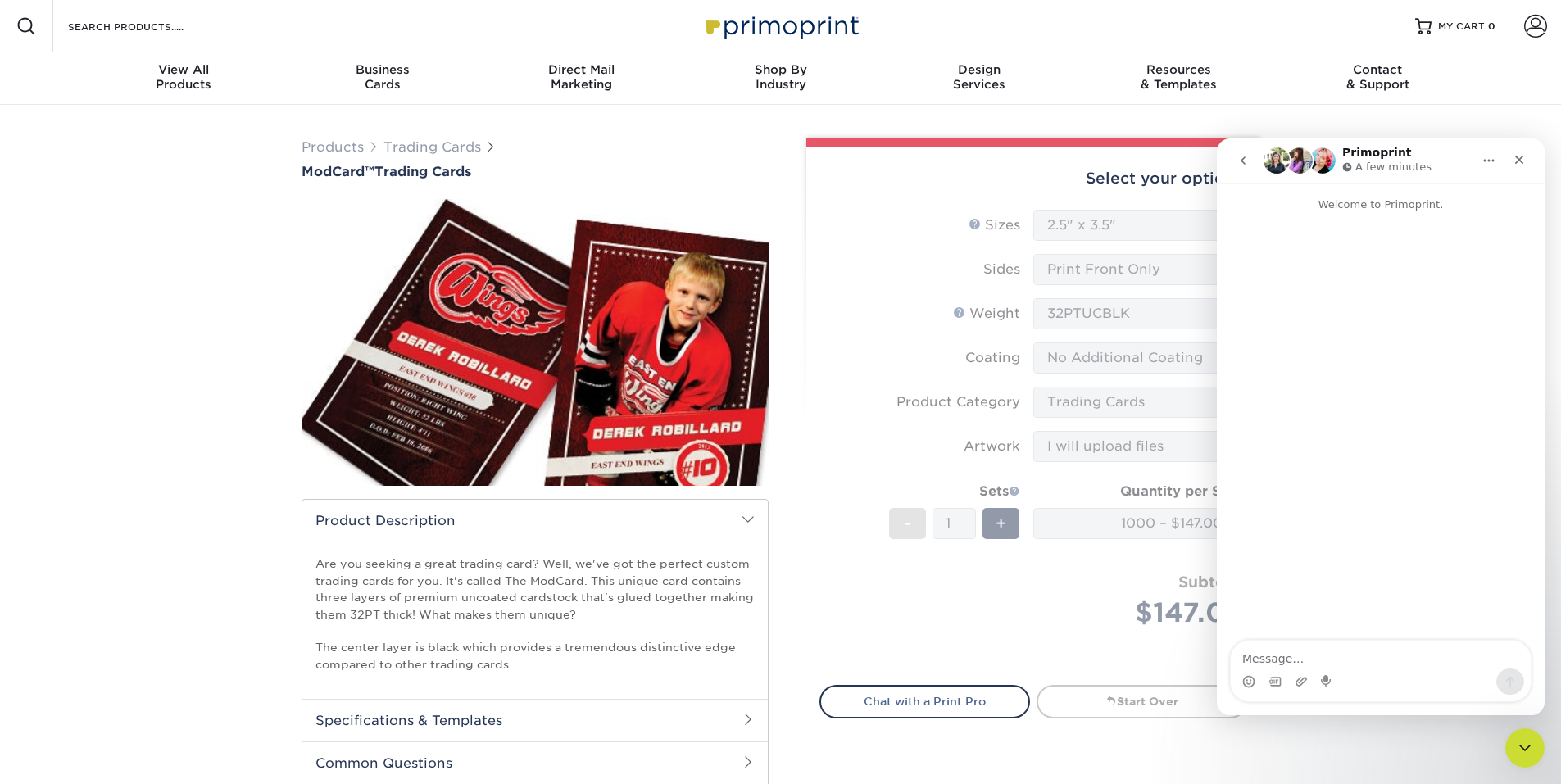
click at [1319, 658] on textarea "Message…" at bounding box center [1380, 655] width 299 height 28
click at [1518, 159] on icon "Close" at bounding box center [1520, 160] width 9 height 9
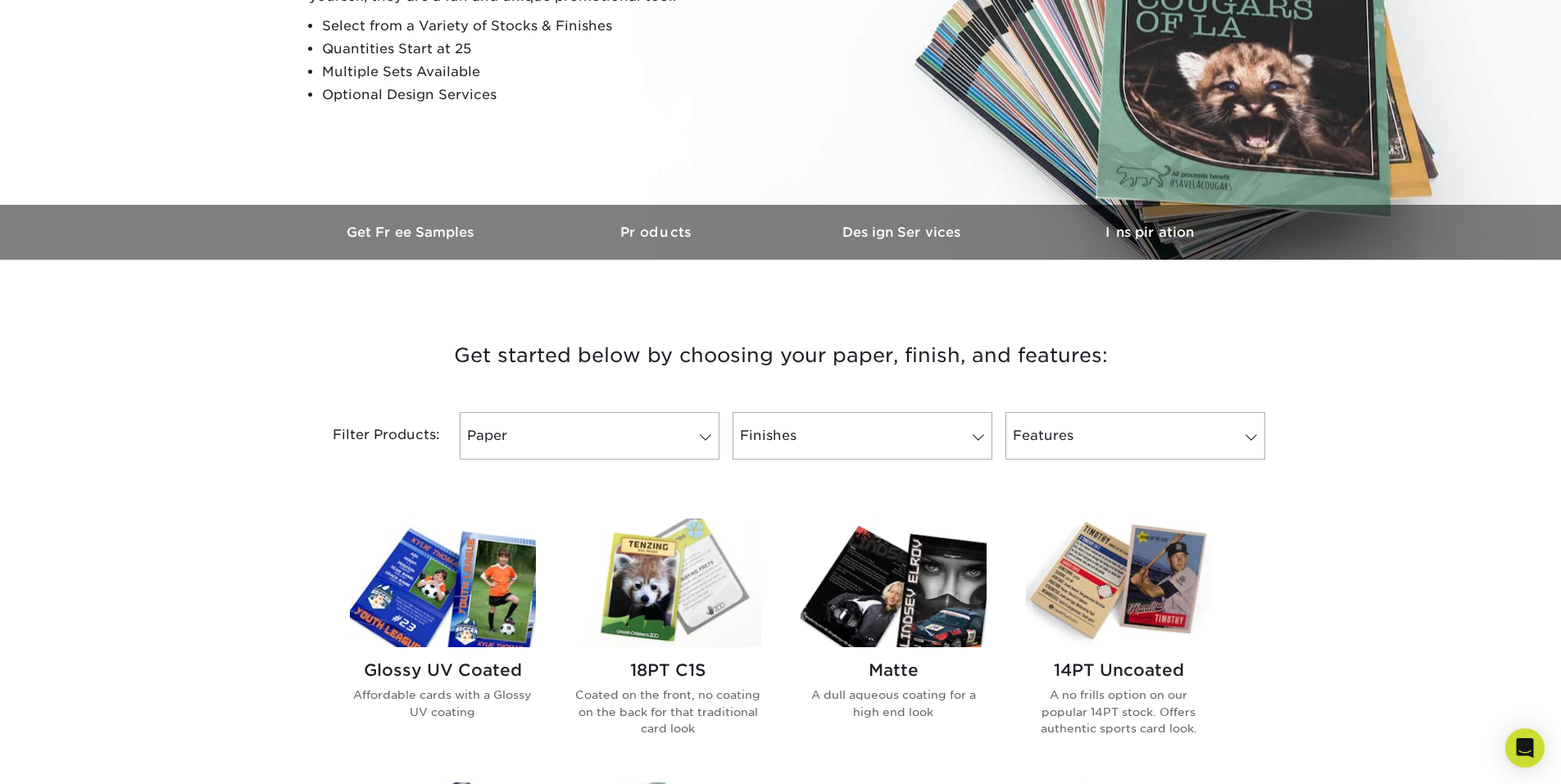
scroll to position [82, 0]
